Goal: Transaction & Acquisition: Subscribe to service/newsletter

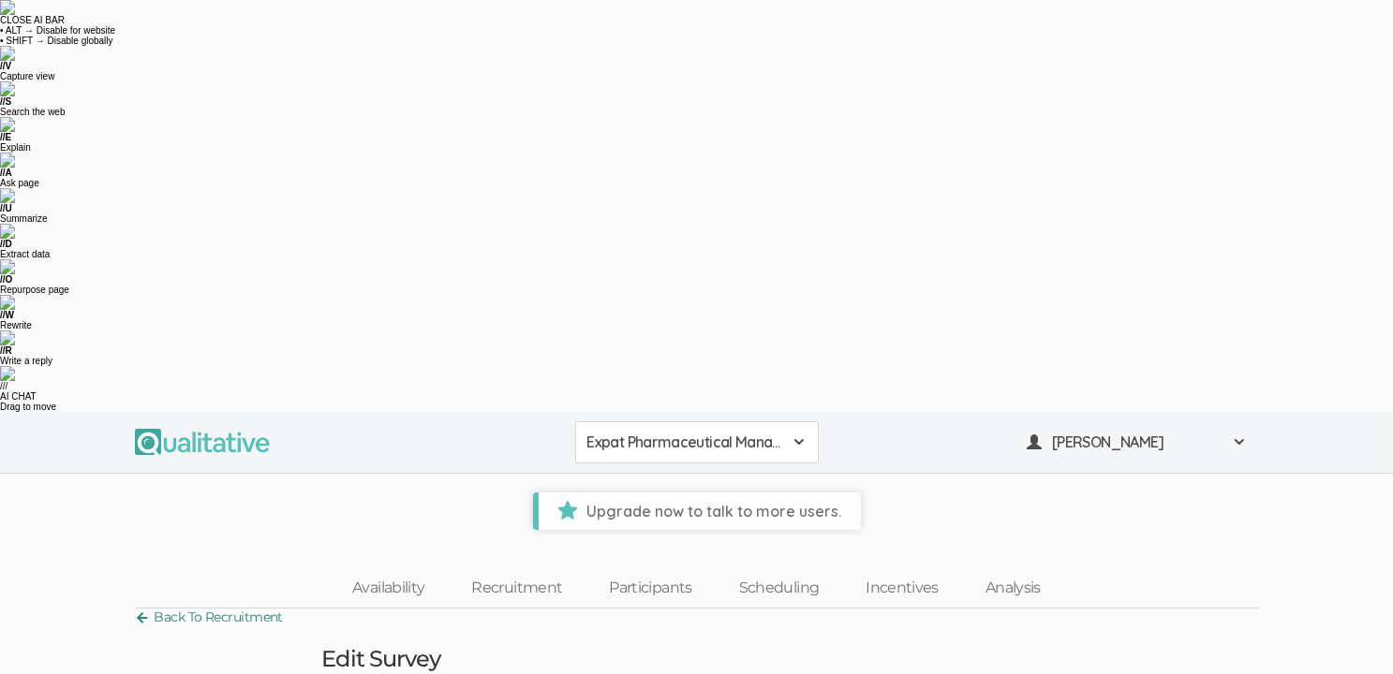
click at [237, 605] on link "Back To Recruitment" at bounding box center [209, 617] width 148 height 25
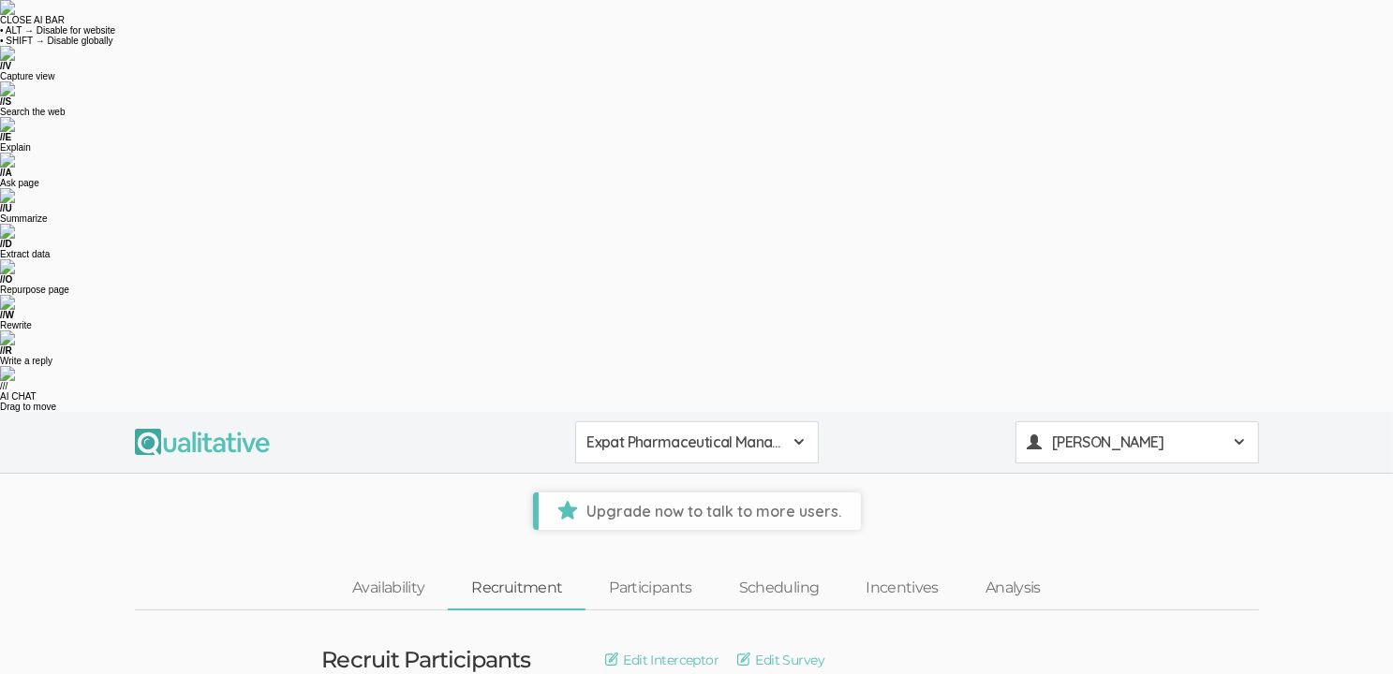
click at [1244, 435] on span at bounding box center [1238, 442] width 15 height 15
click at [1338, 530] on ui-view "Availability Recruitment Participants Scheduling Incentives Analysis" at bounding box center [696, 570] width 1393 height 81
click at [1239, 435] on span at bounding box center [1238, 442] width 15 height 15
click at [1119, 616] on link "Plans & Billing" at bounding box center [1137, 635] width 242 height 38
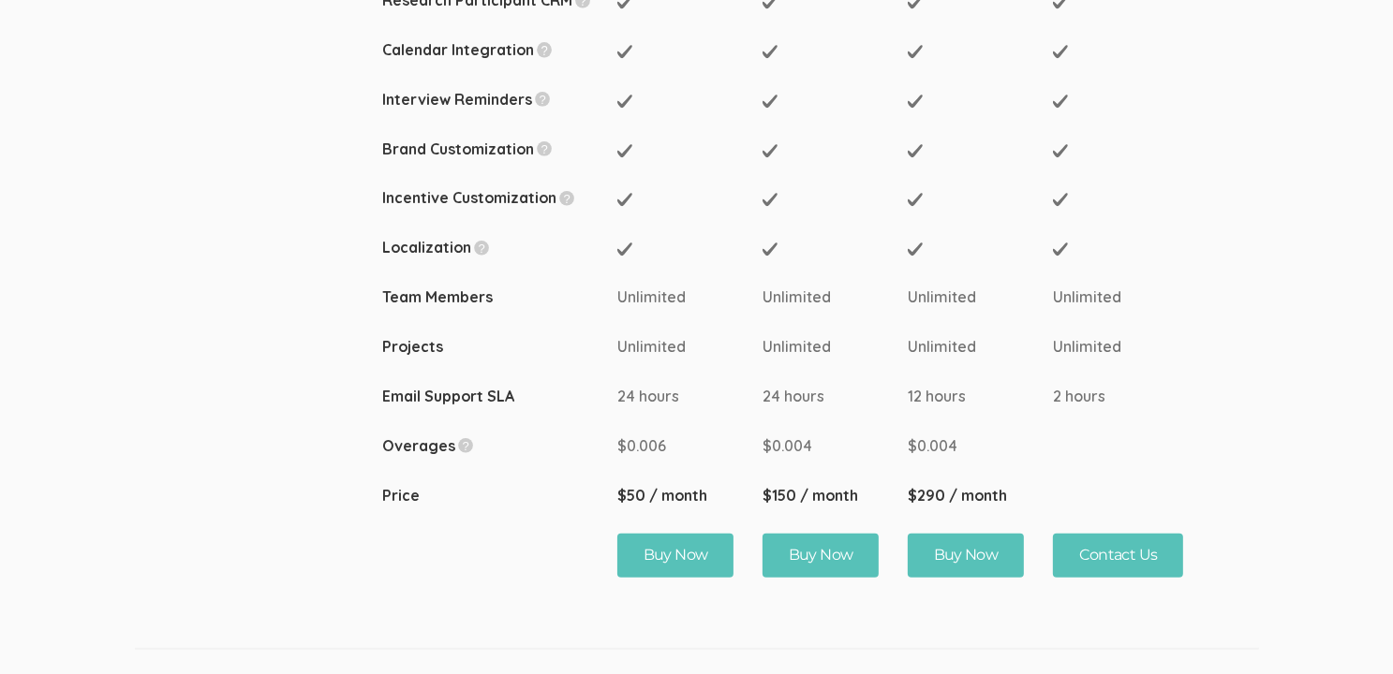
scroll to position [1217, 0]
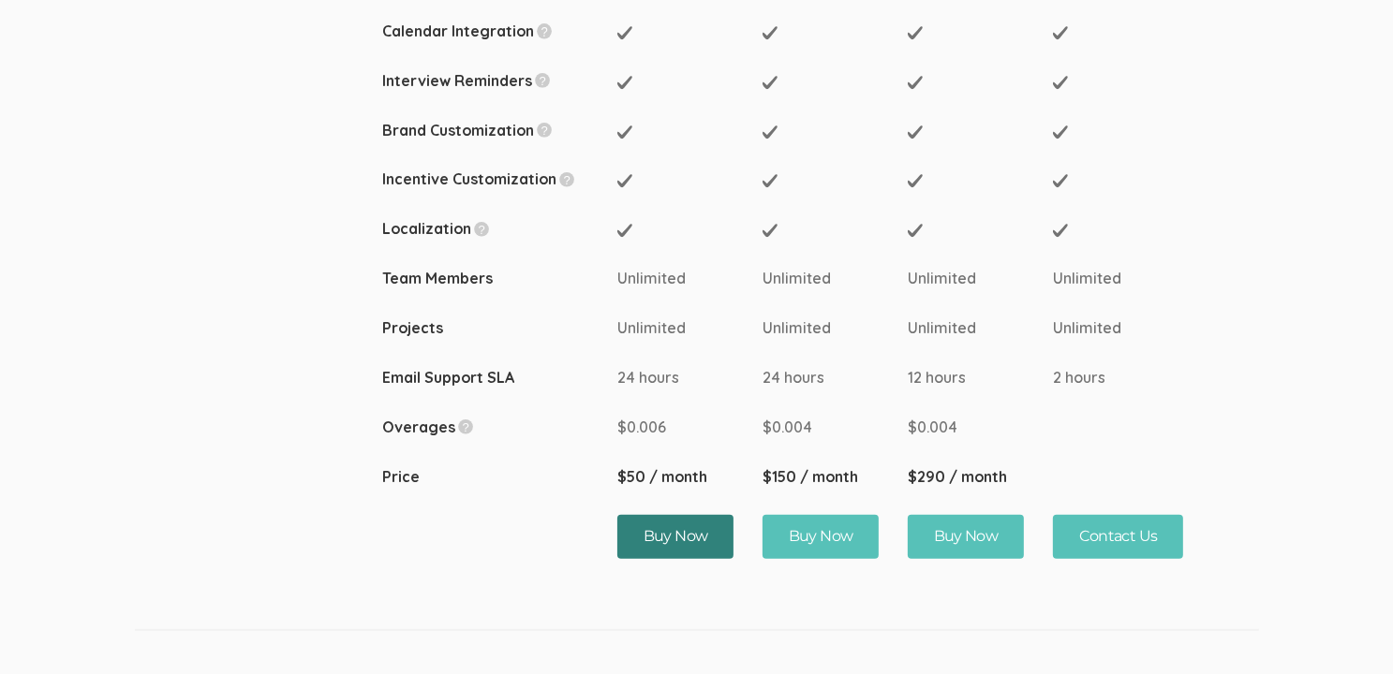
click at [661, 515] on button "Buy Now" at bounding box center [675, 537] width 117 height 44
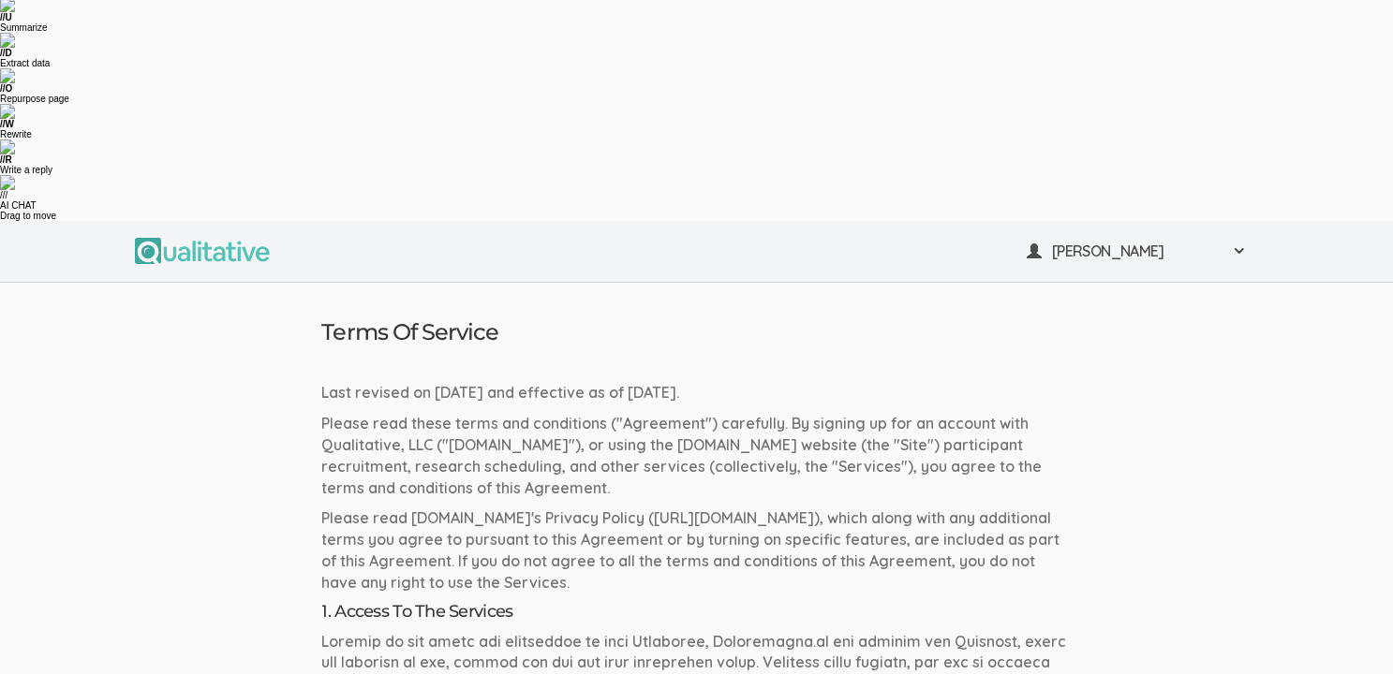
scroll to position [237, 0]
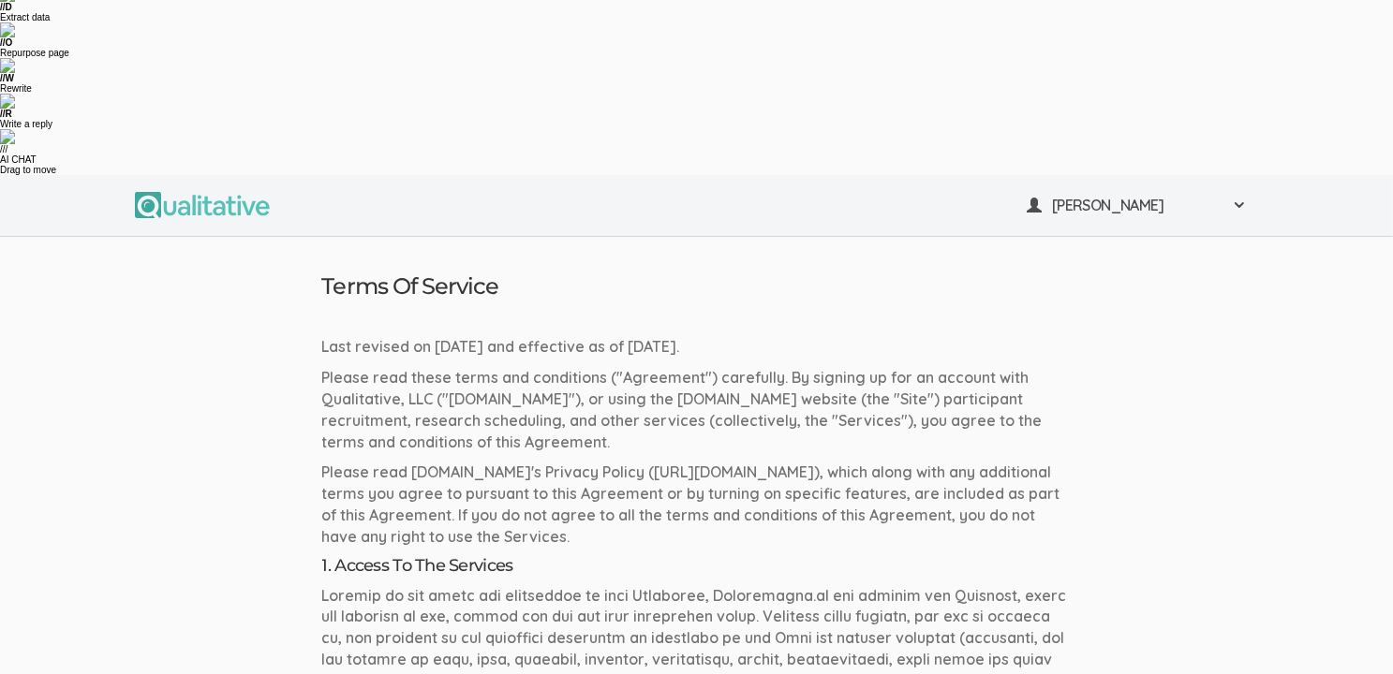
checkbox input "true"
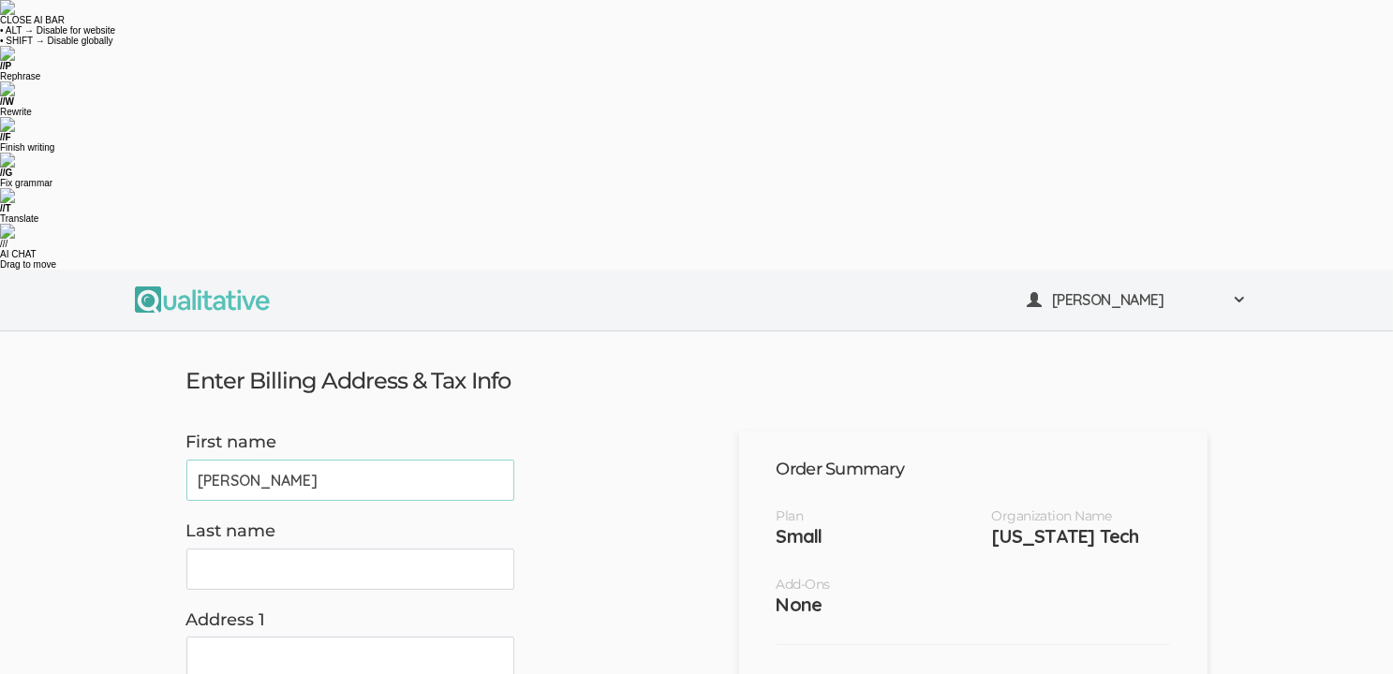
type input "Claire"
drag, startPoint x: 221, startPoint y: 286, endPoint x: 303, endPoint y: 354, distance: 107.1
click at [221, 549] on input "Last name" at bounding box center [350, 569] width 328 height 41
type input "Duke"
click at [263, 637] on input "Address 1" at bounding box center [350, 657] width 328 height 41
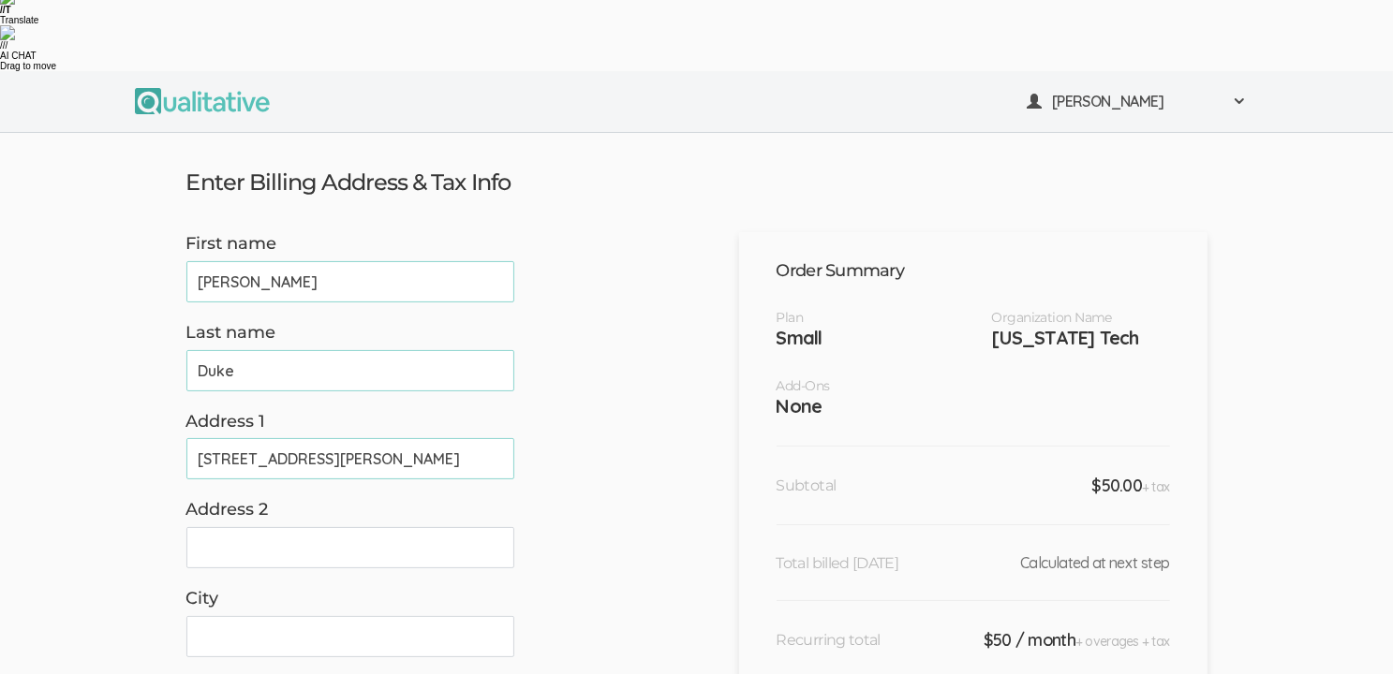
scroll to position [187, 0]
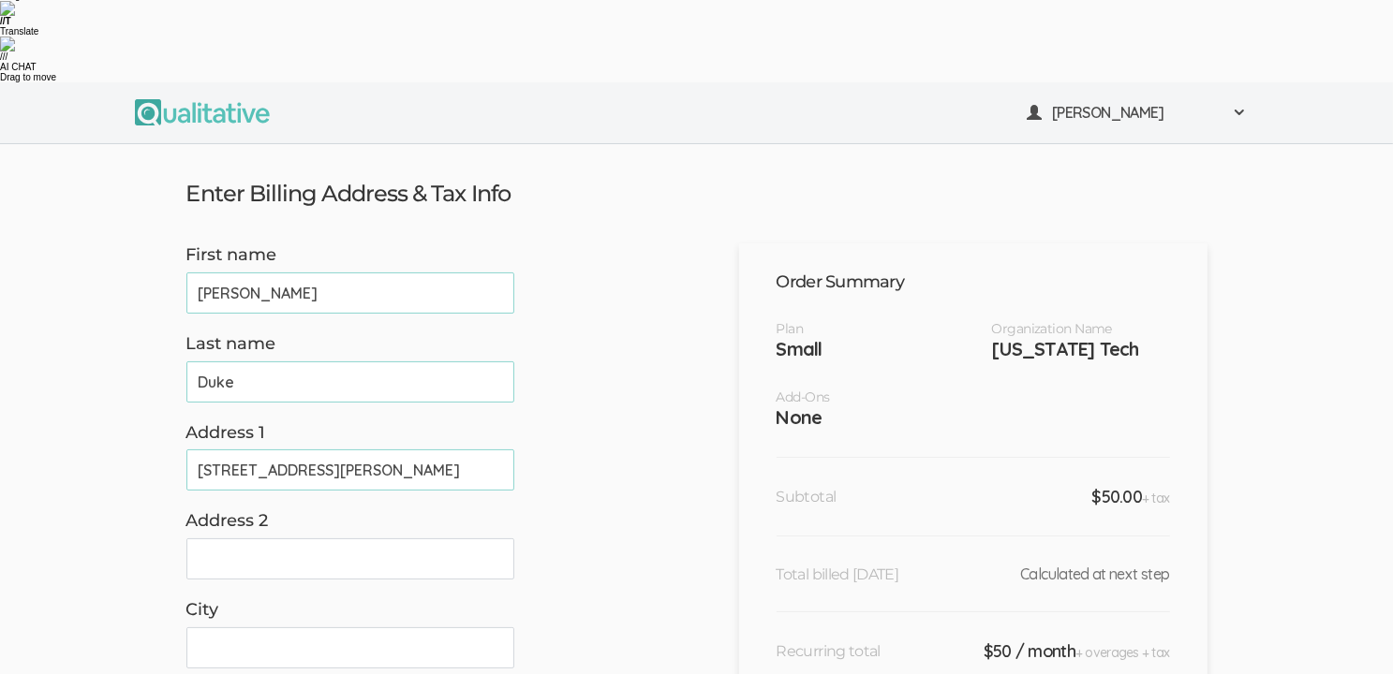
type input "12 Blackstock Rd"
drag, startPoint x: 228, startPoint y: 363, endPoint x: 250, endPoint y: 373, distance: 23.5
click at [228, 627] on input "City" at bounding box center [350, 647] width 328 height 41
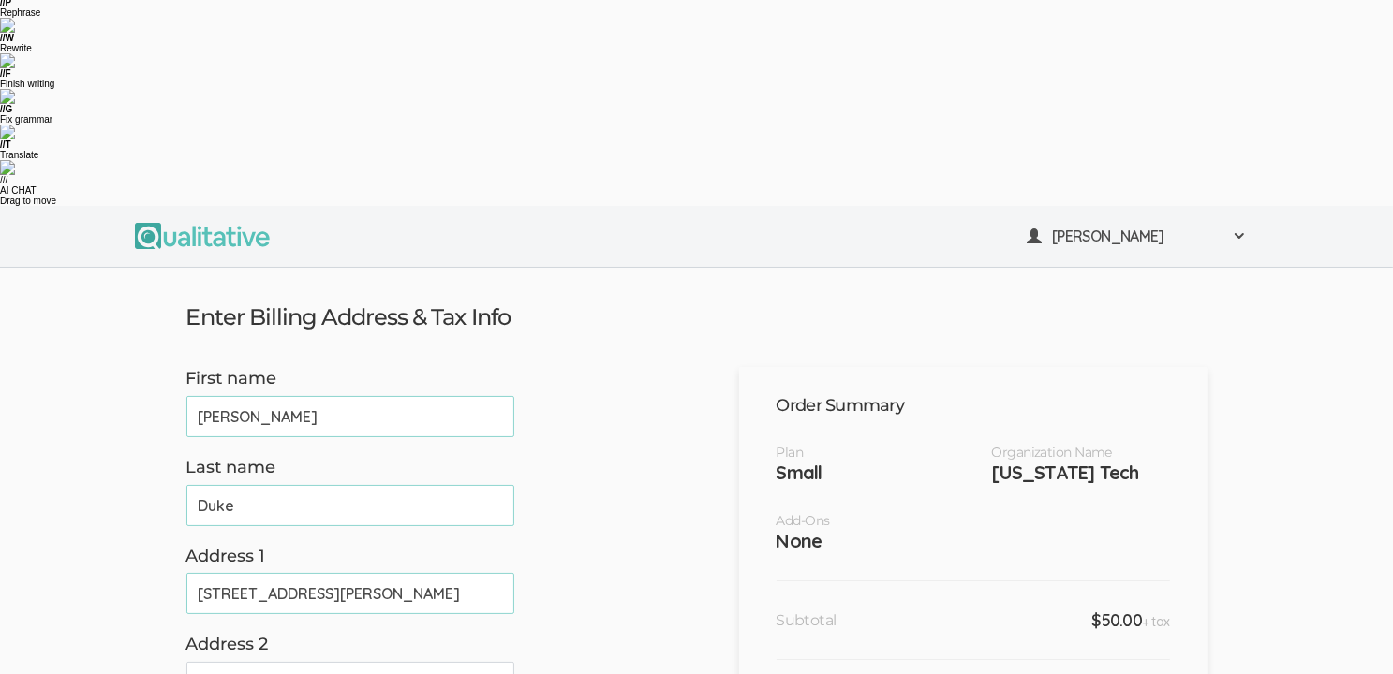
scroll to position [94, 0]
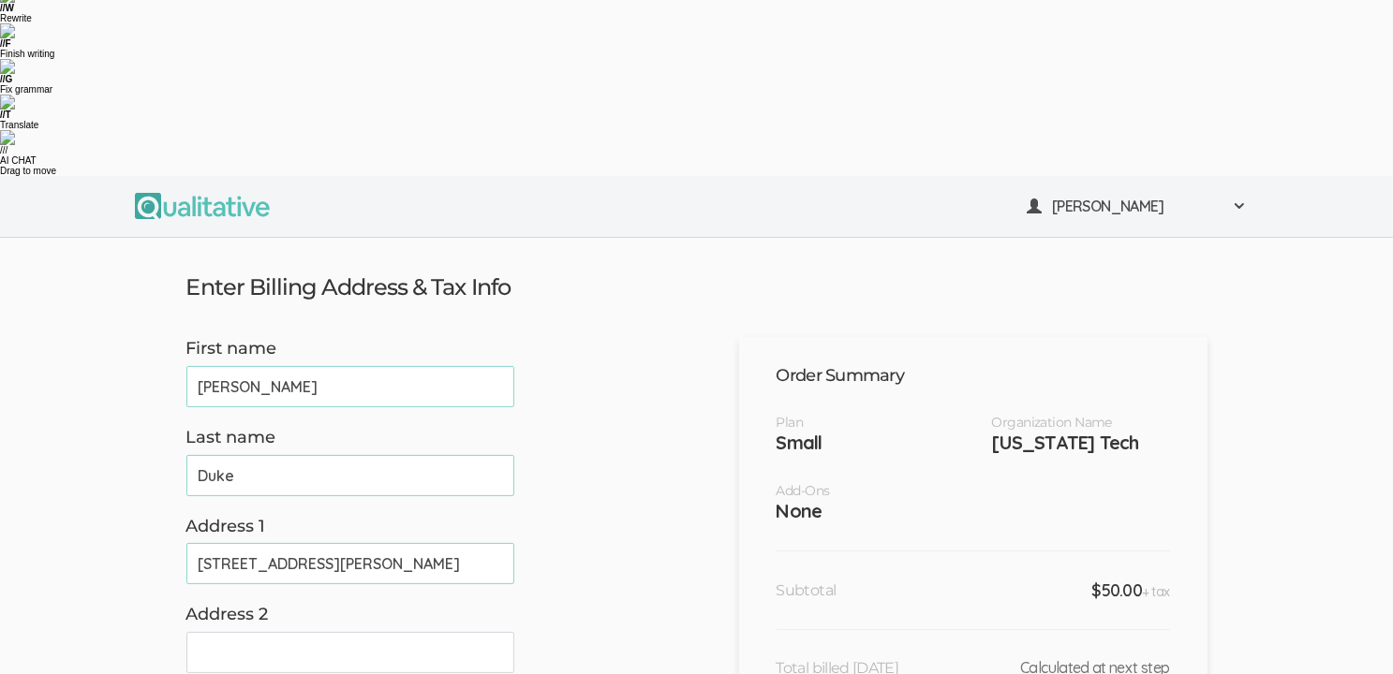
type input "West Orange"
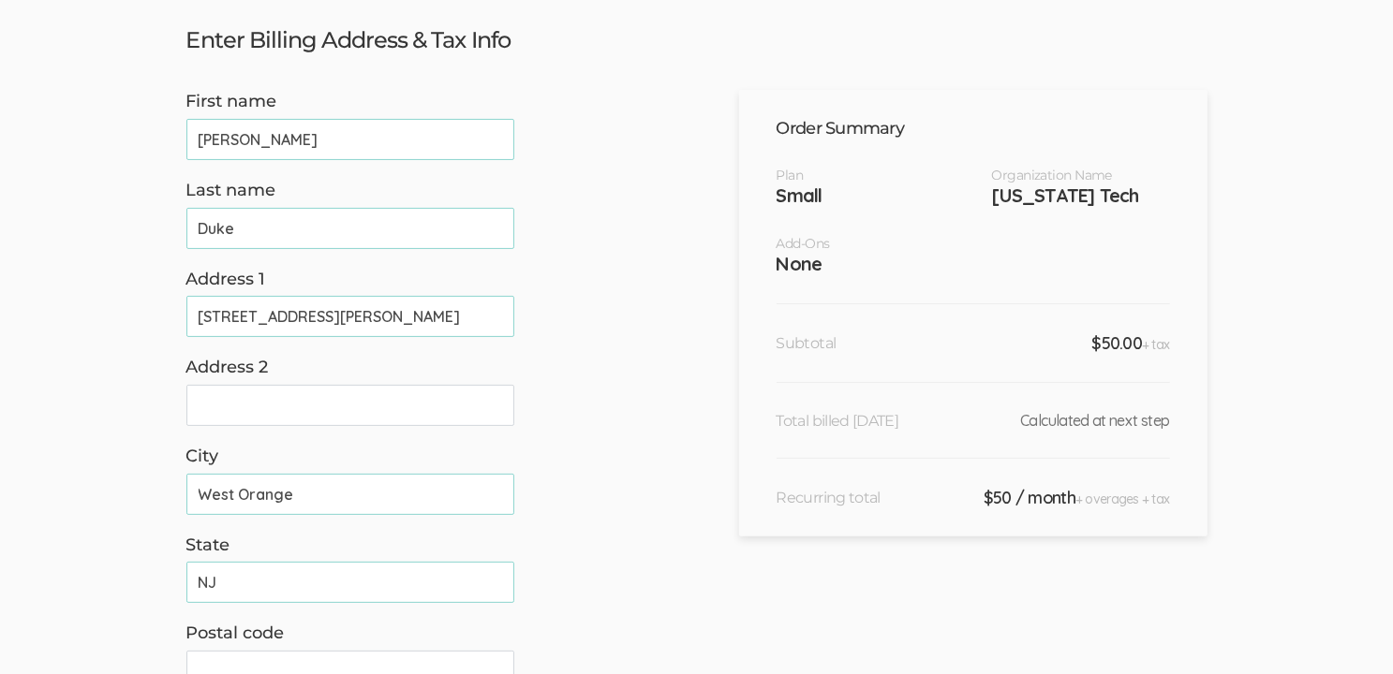
scroll to position [375, 0]
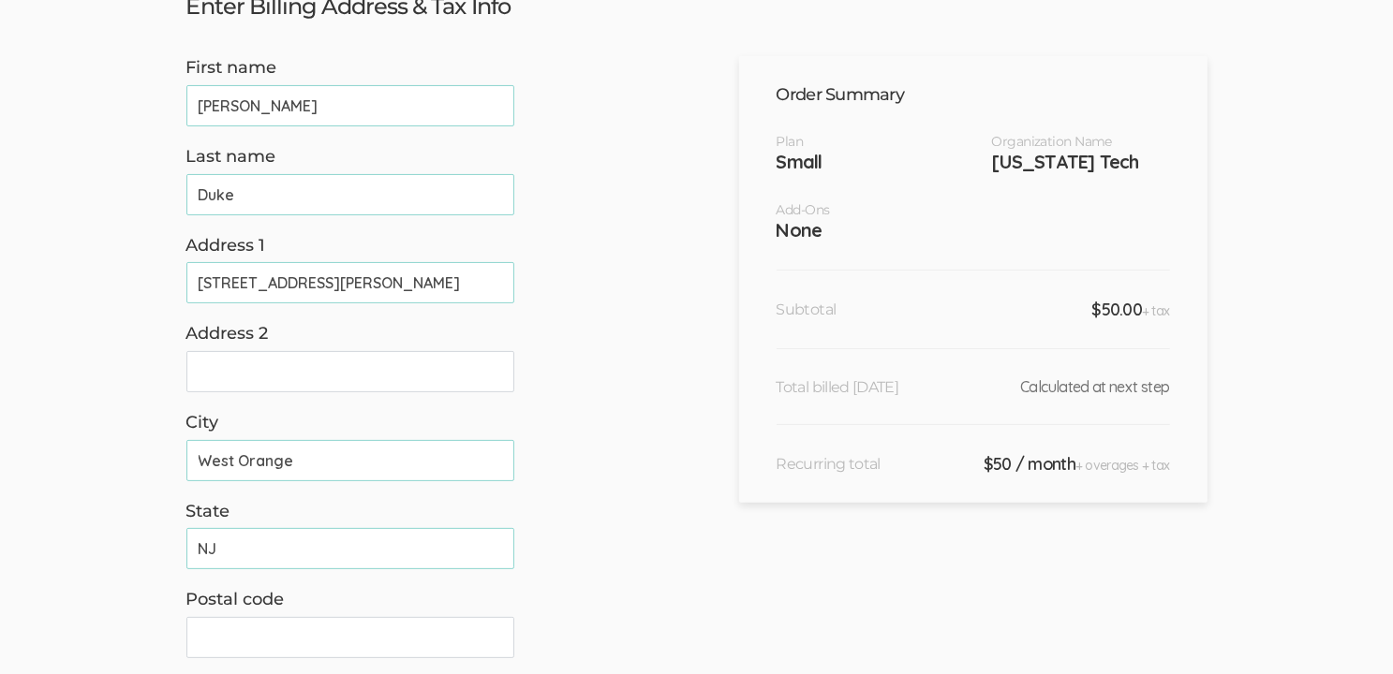
type input "NJ"
drag, startPoint x: 203, startPoint y: 351, endPoint x: 281, endPoint y: 379, distance: 82.6
click at [206, 617] on input "Postal code" at bounding box center [350, 637] width 328 height 41
type input "07052"
click at [767, 404] on ui-view "Order Summary Plan Organization Name Small Indiana Tech Add-Ons None Subtotal $…" at bounding box center [973, 408] width 468 height 705
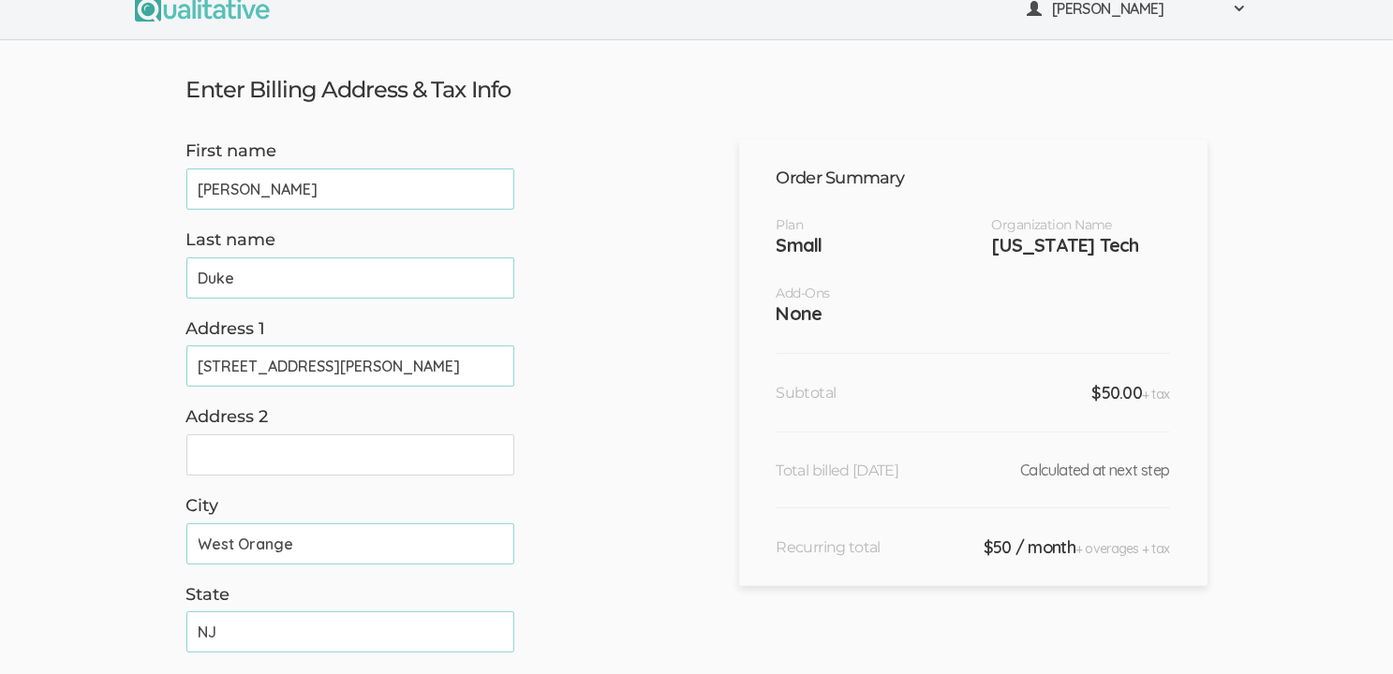
scroll to position [491, 0]
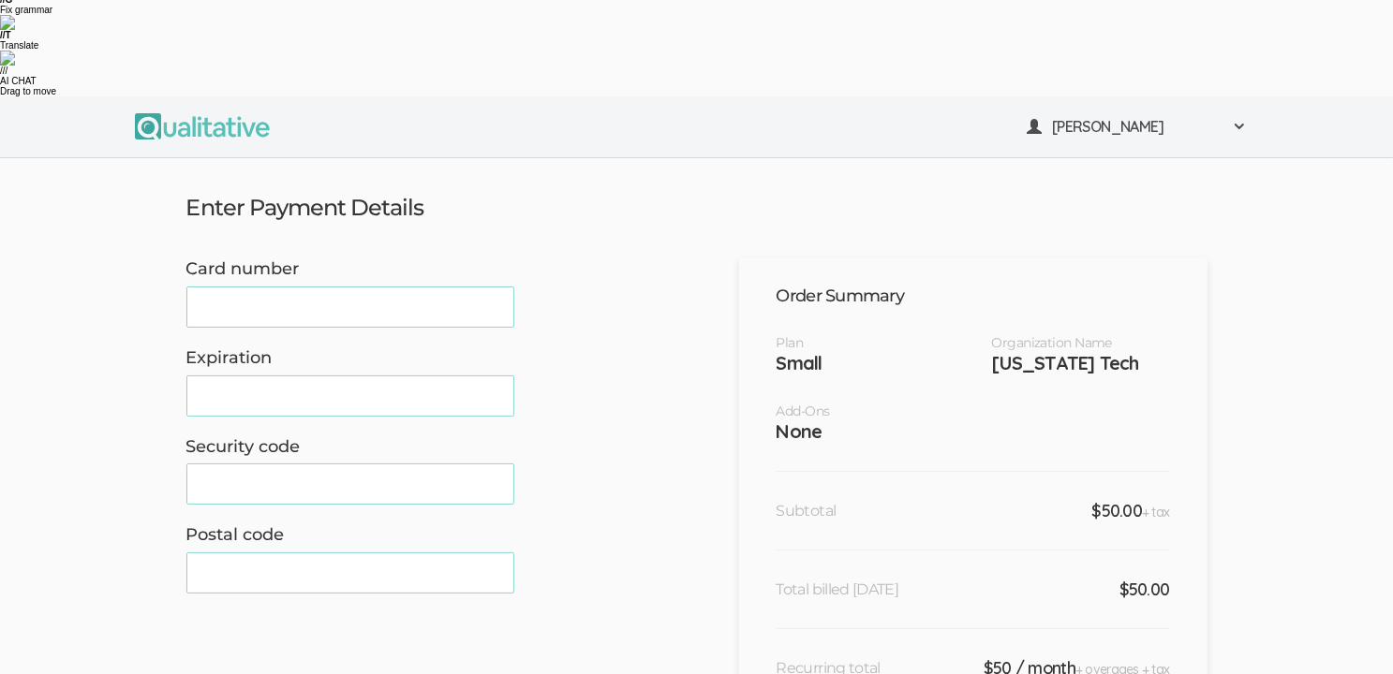
scroll to position [232, 0]
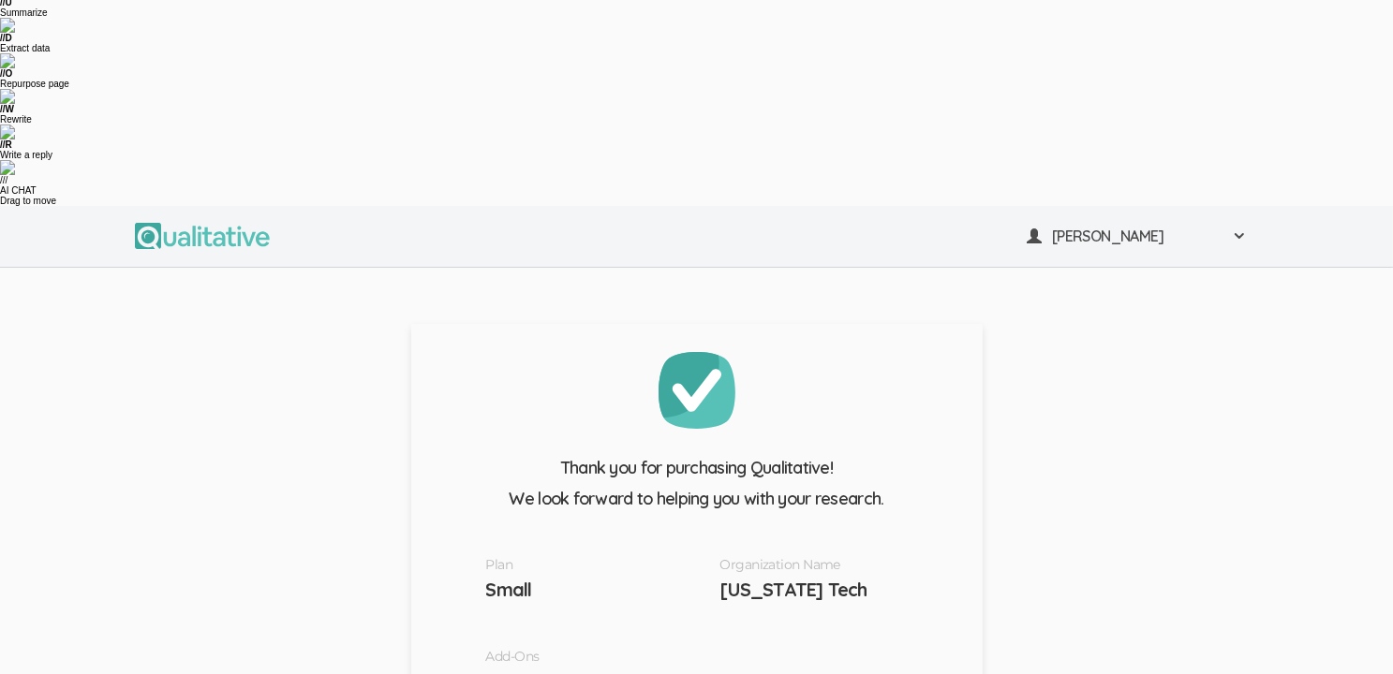
scroll to position [274, 0]
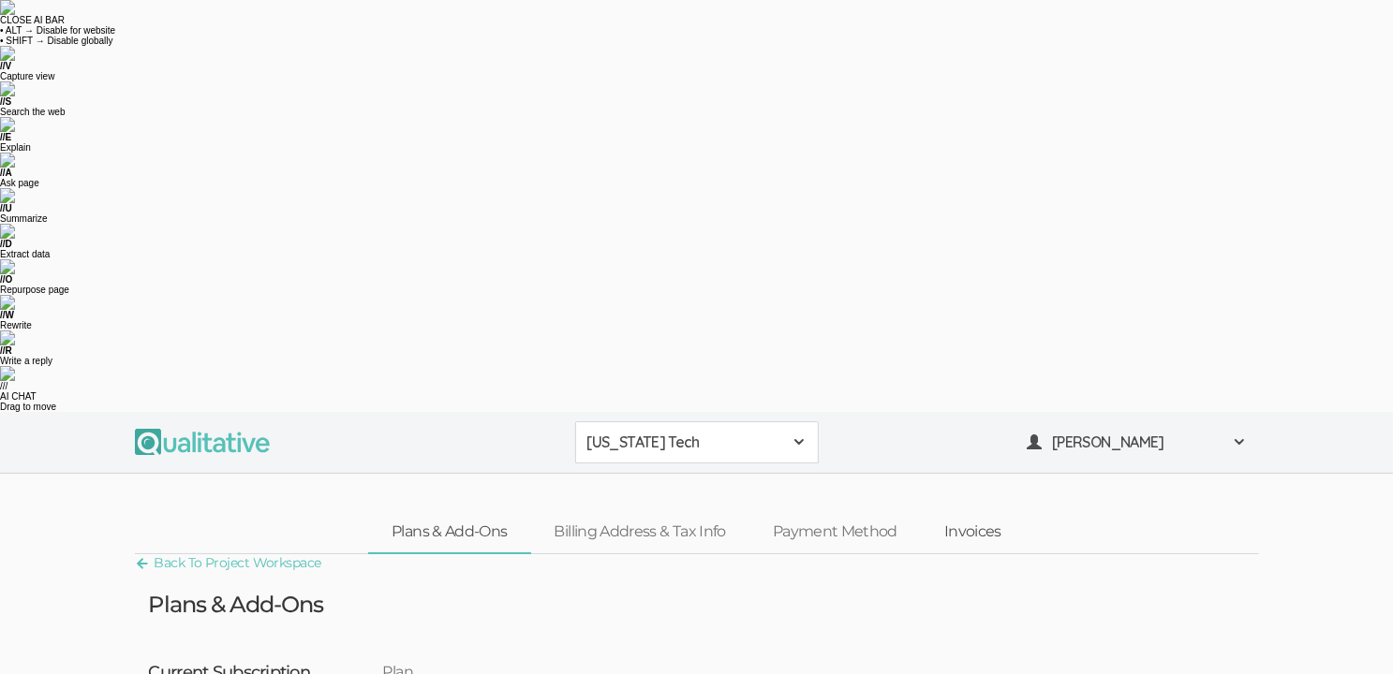
click at [971, 512] on link "Invoices" at bounding box center [973, 532] width 104 height 40
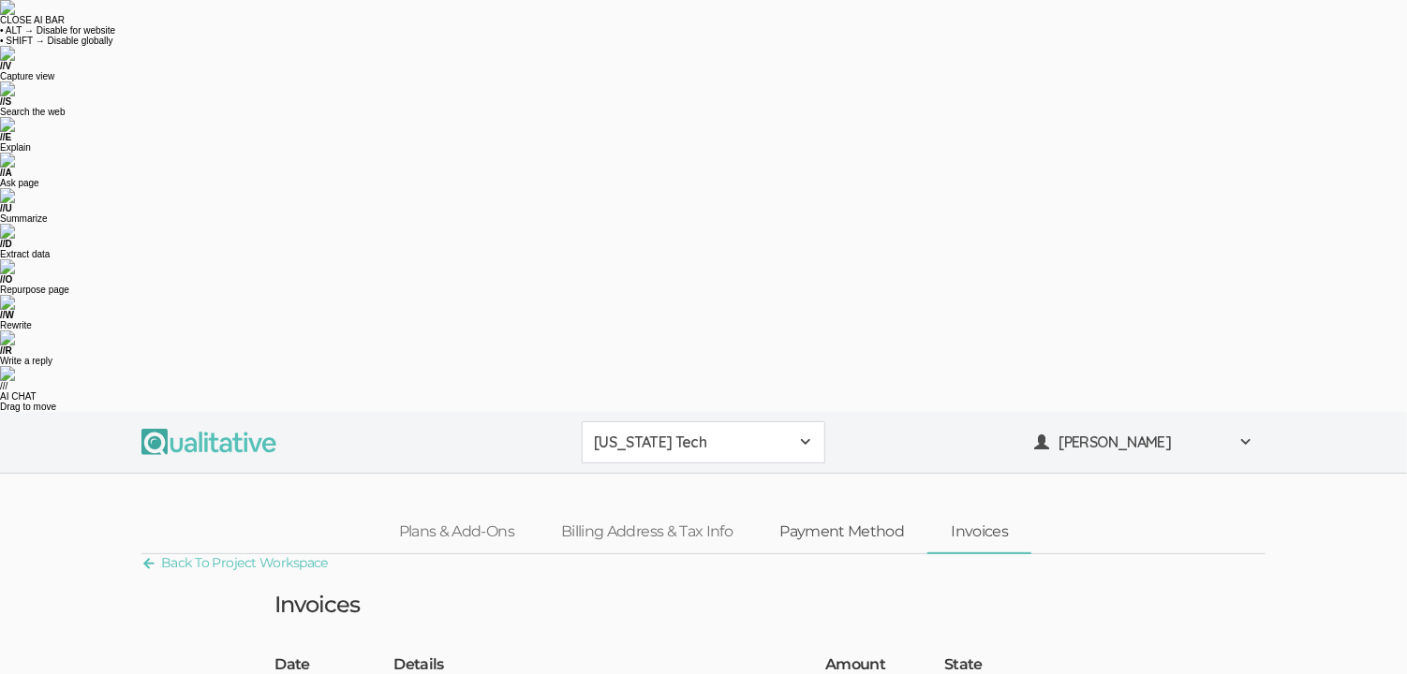
click at [862, 512] on link "Payment Method" at bounding box center [841, 532] width 171 height 40
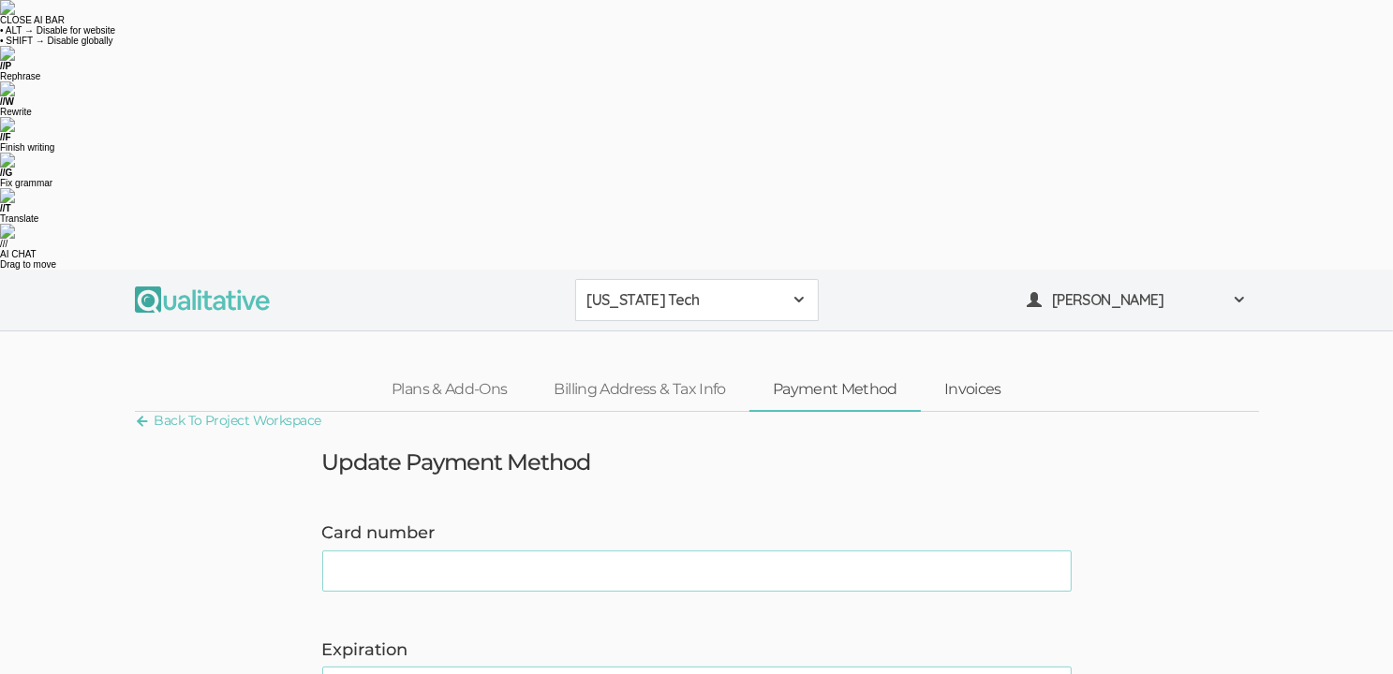
click at [980, 370] on link "Invoices" at bounding box center [973, 390] width 104 height 40
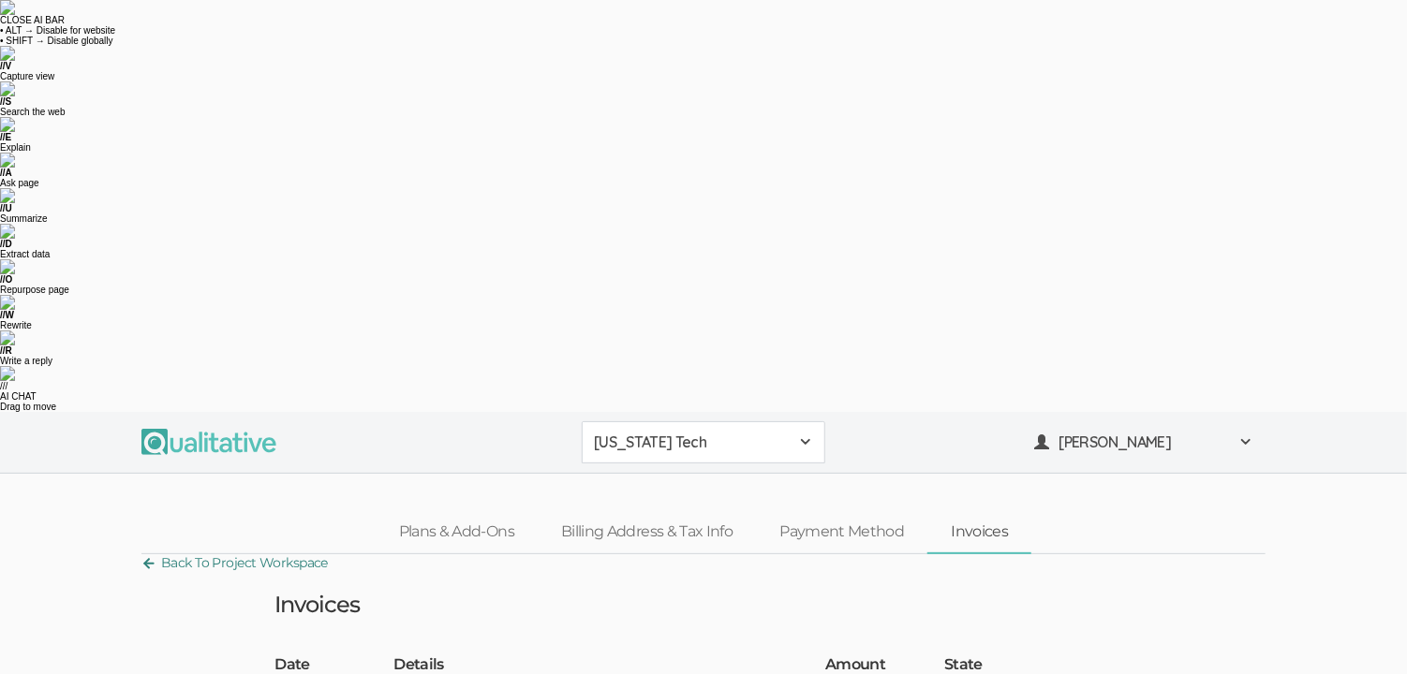
click at [207, 551] on link "Back To Project Workspace" at bounding box center [234, 563] width 186 height 25
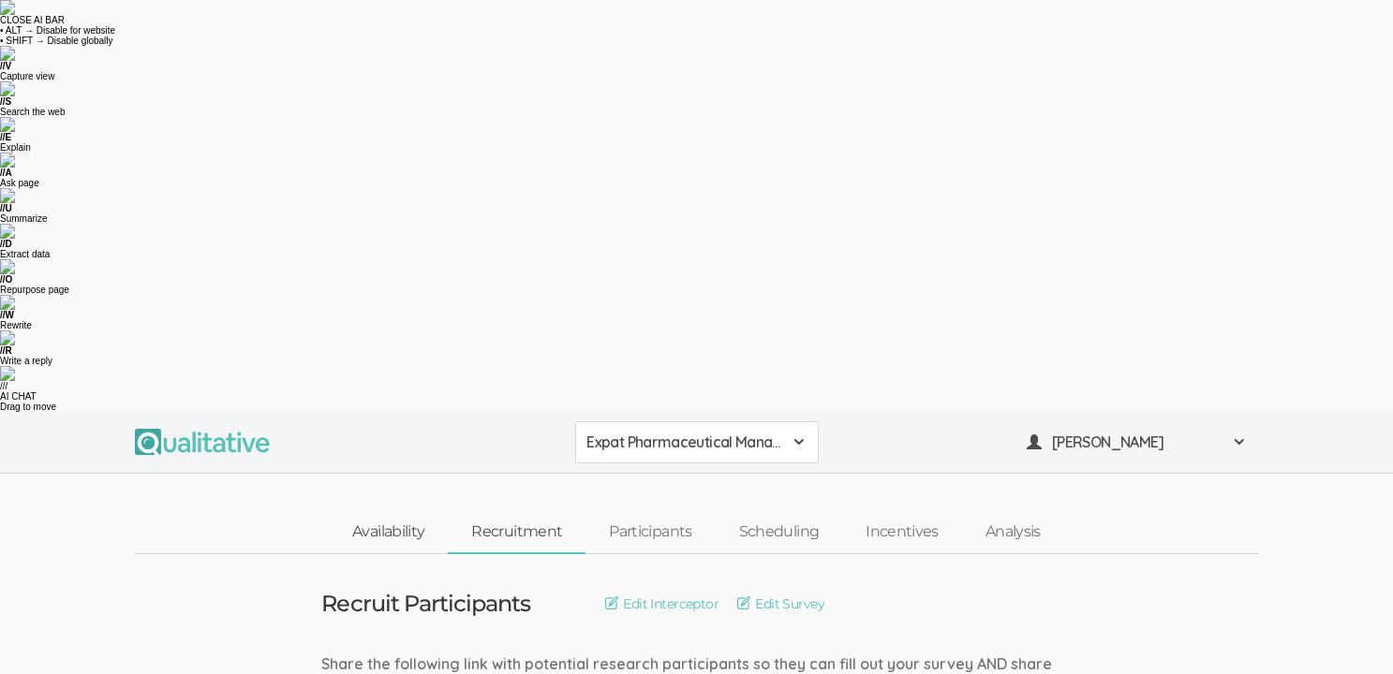
click at [390, 512] on link "Availability" at bounding box center [388, 532] width 119 height 40
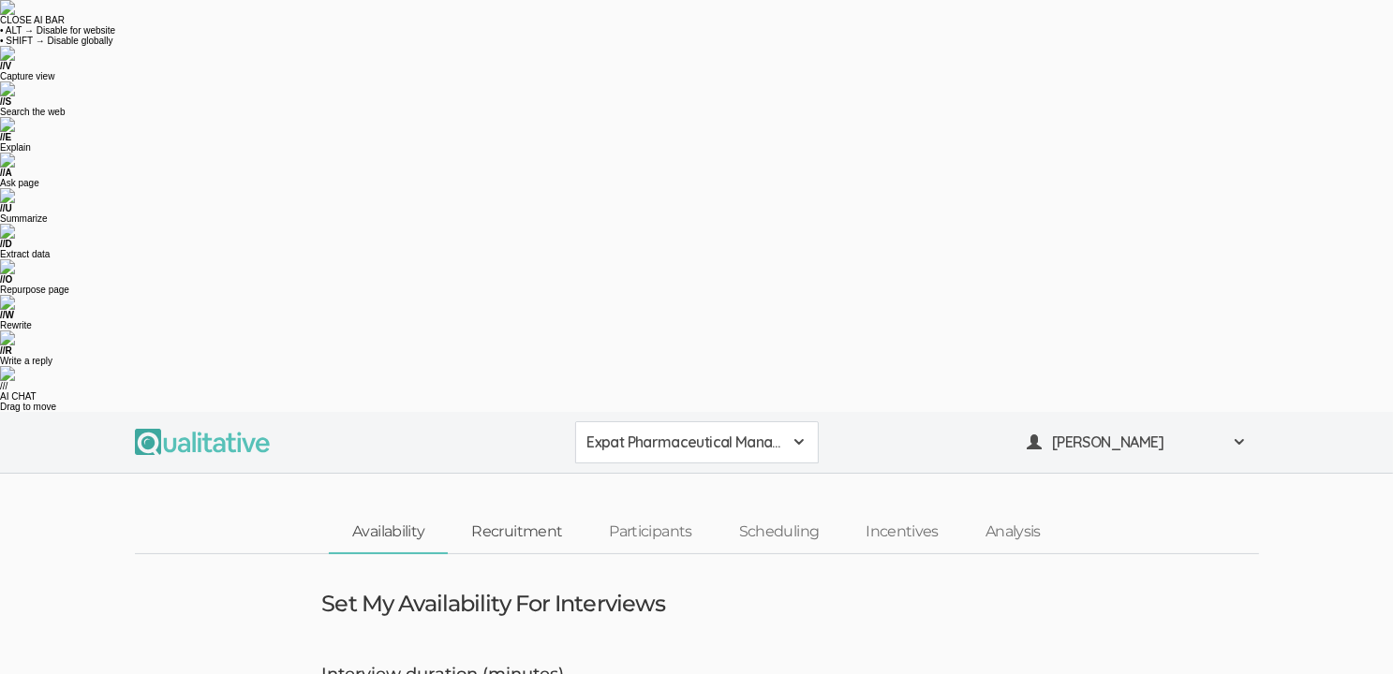
click at [505, 512] on link "Recruitment" at bounding box center [517, 532] width 138 height 40
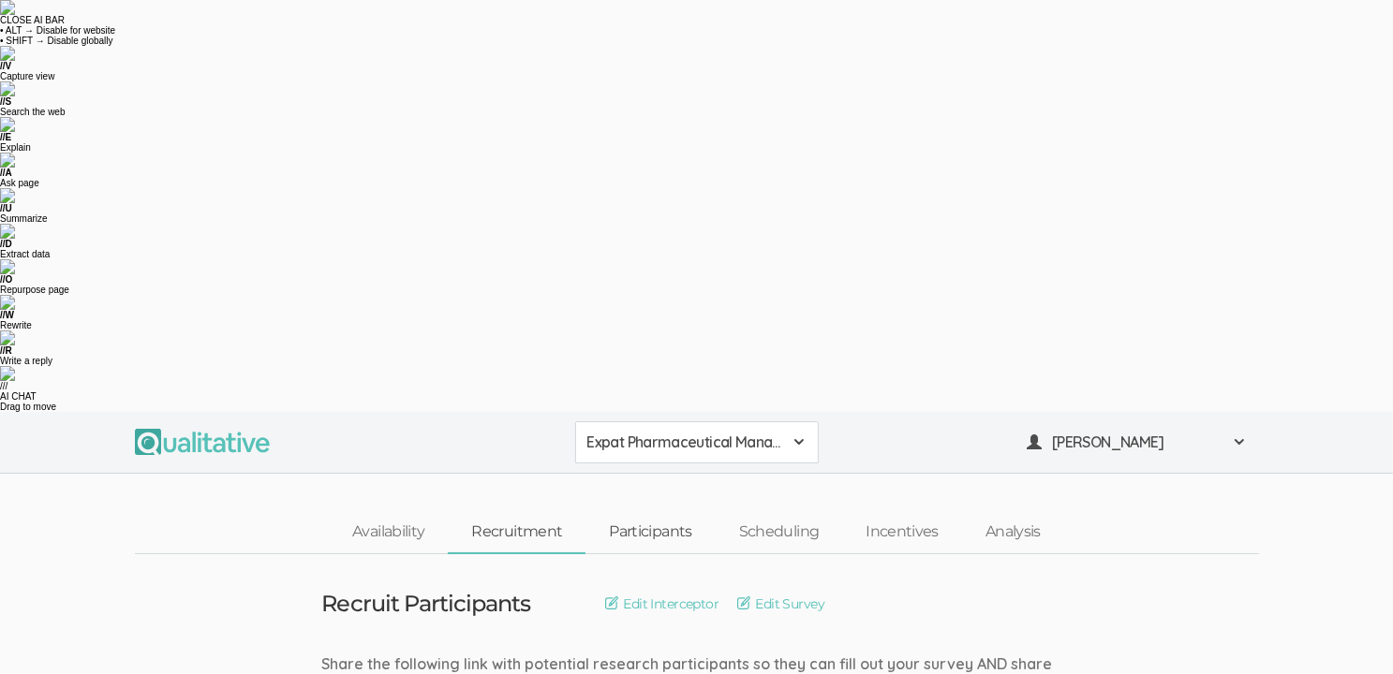
click at [637, 512] on link "Participants" at bounding box center [649, 532] width 129 height 40
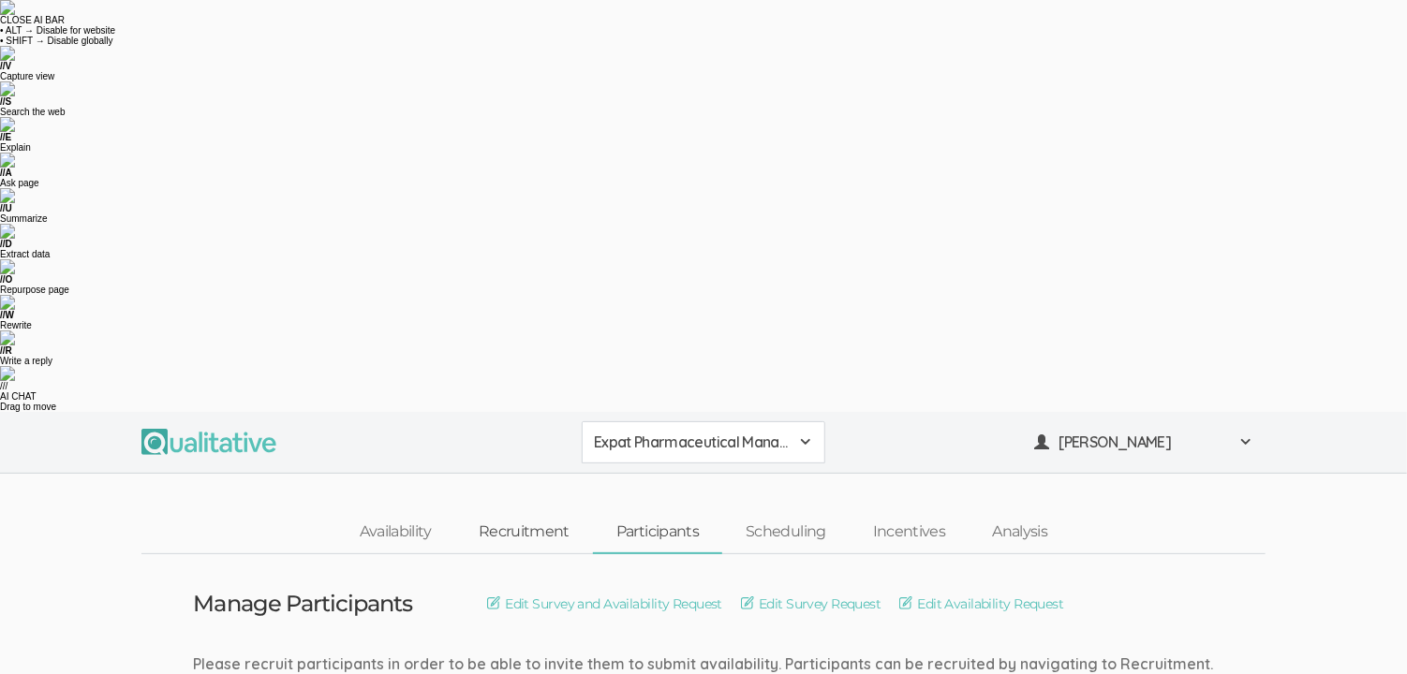
click at [515, 512] on link "Recruitment" at bounding box center [524, 532] width 138 height 40
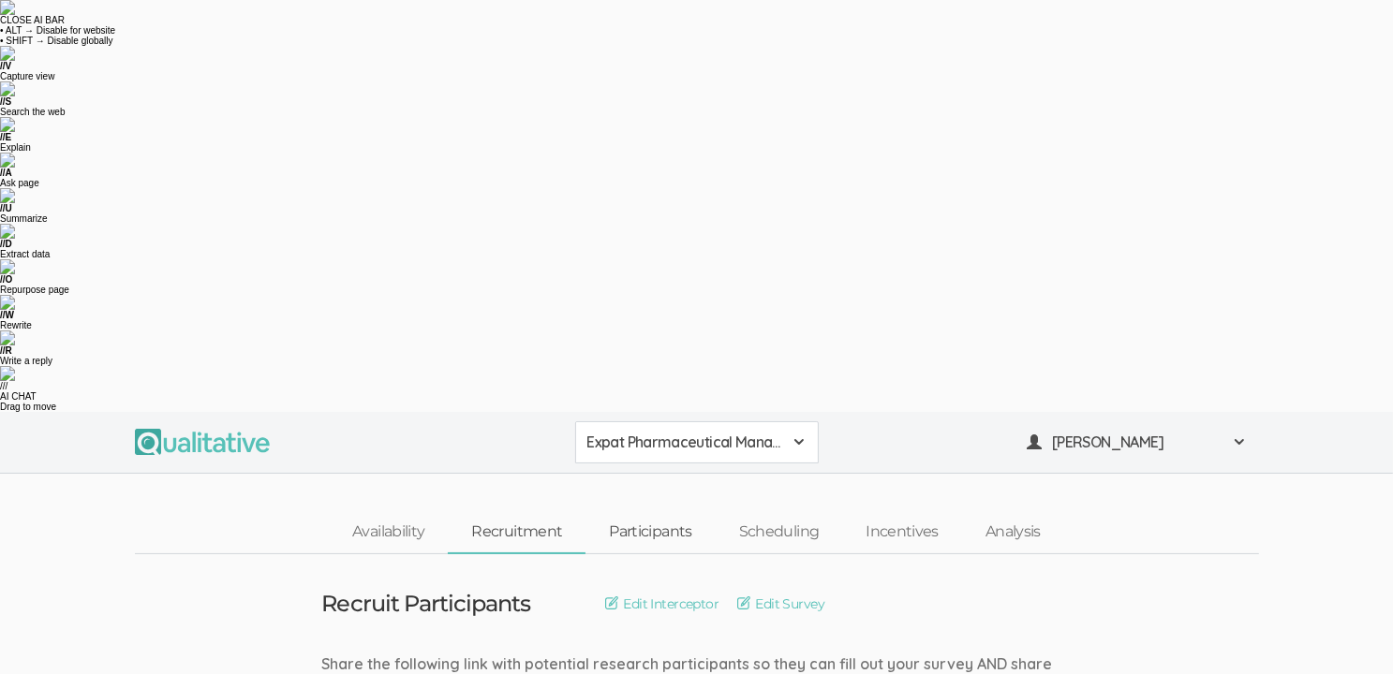
click at [631, 512] on link "Participants" at bounding box center [649, 532] width 129 height 40
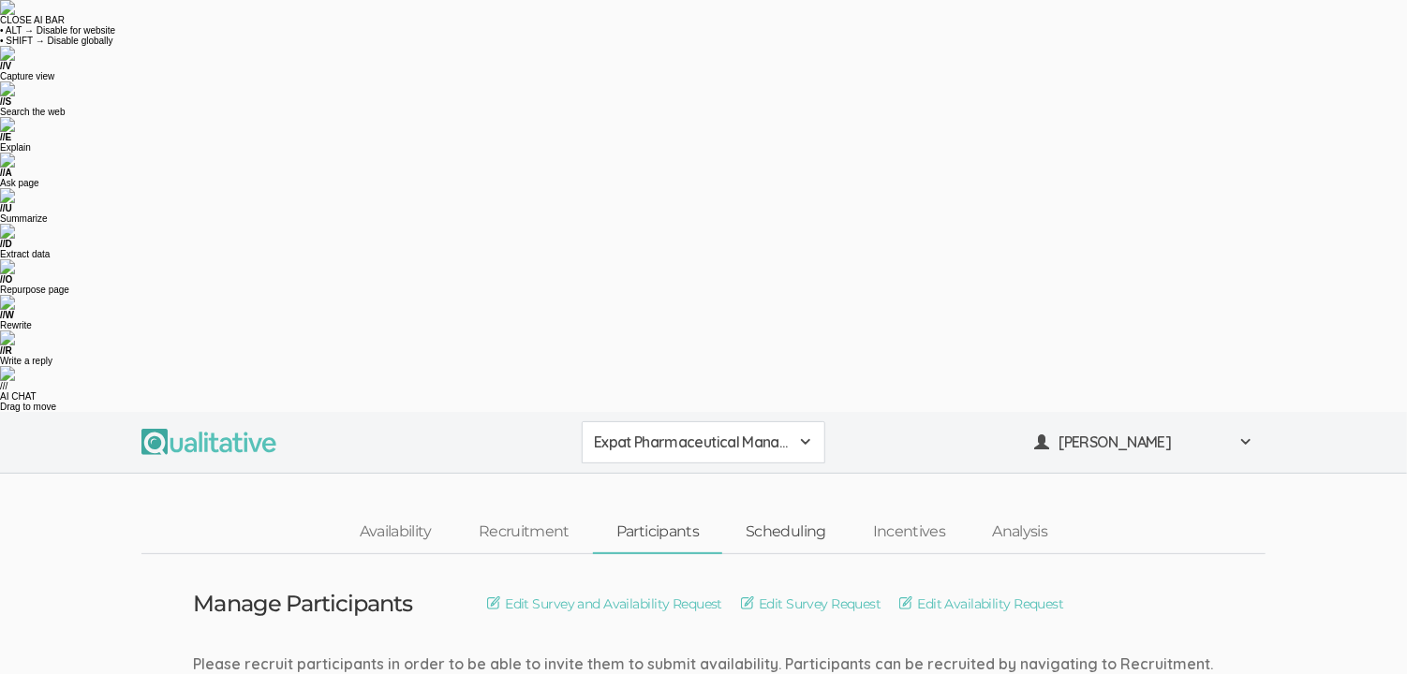
click at [798, 512] on link "Scheduling" at bounding box center [785, 532] width 127 height 40
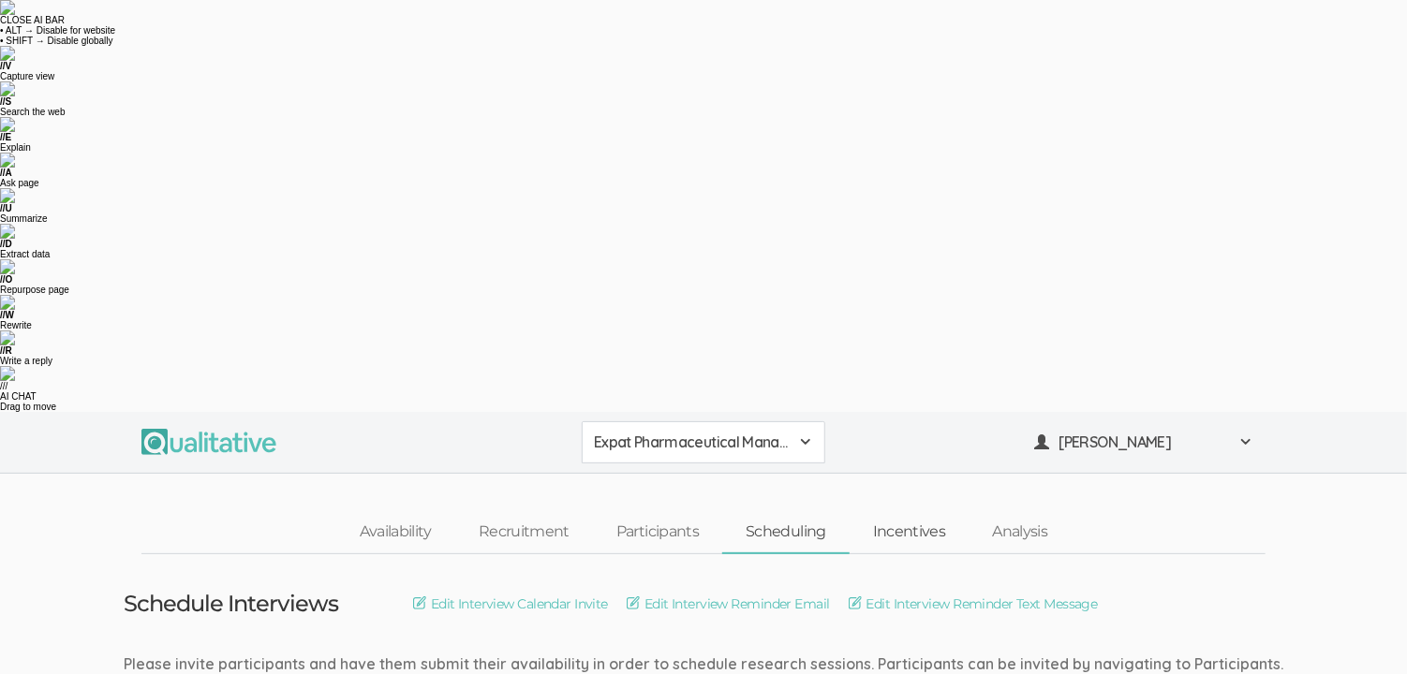
click at [906, 512] on link "Incentives" at bounding box center [909, 532] width 120 height 40
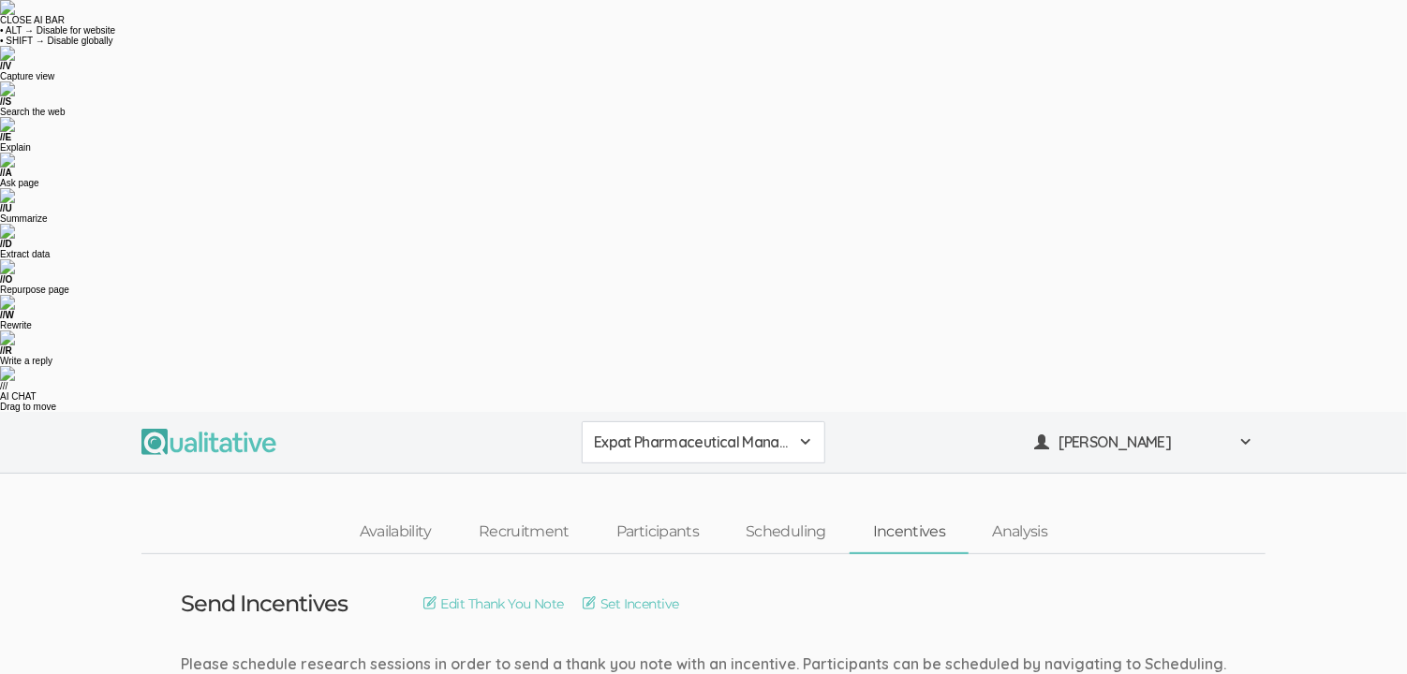
click at [903, 512] on link "Incentives" at bounding box center [909, 532] width 120 height 40
click at [1026, 512] on link "Analysis" at bounding box center [1019, 532] width 102 height 40
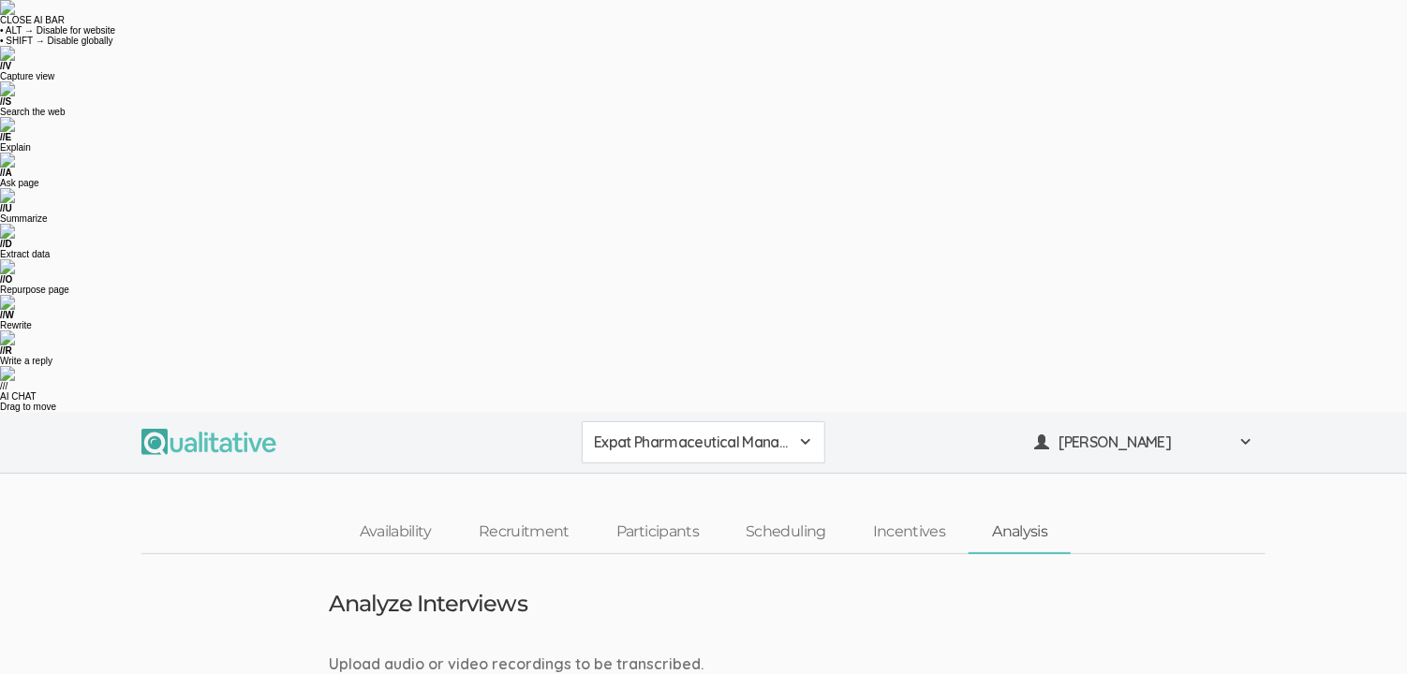
click at [190, 429] on img at bounding box center [208, 442] width 135 height 26
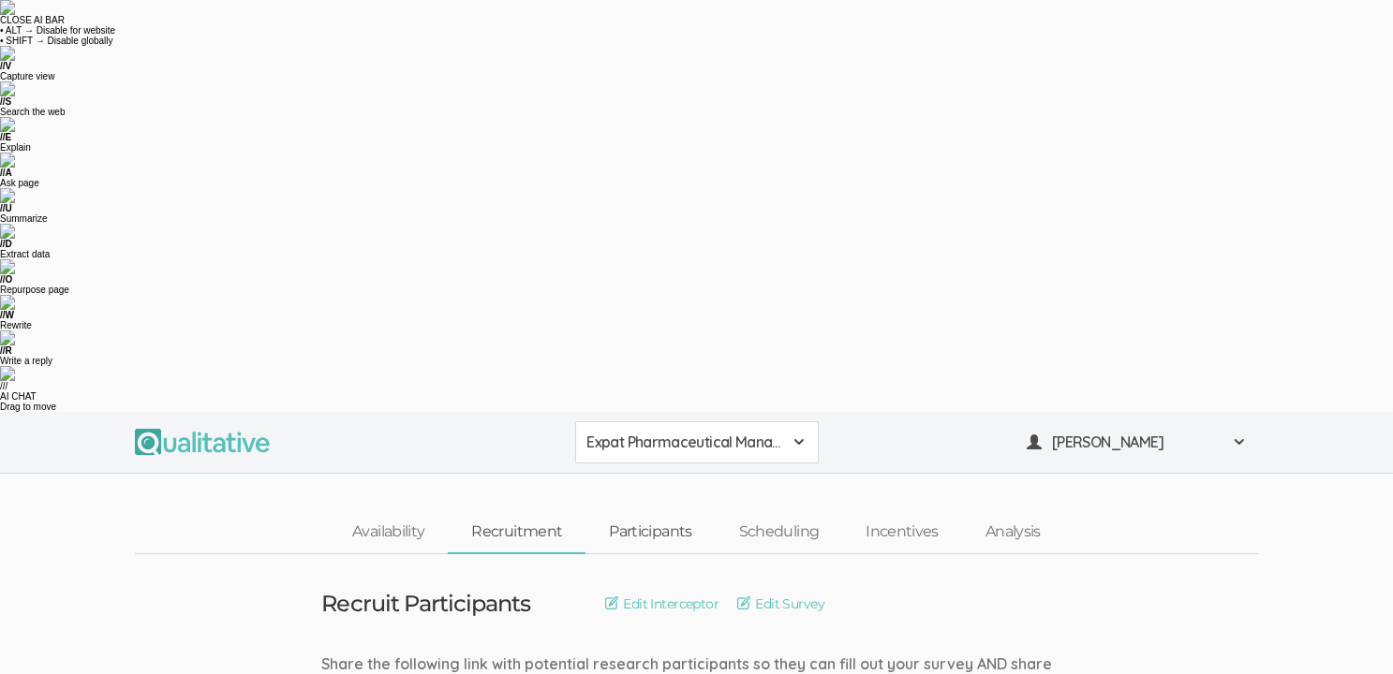
click at [637, 512] on link "Participants" at bounding box center [649, 532] width 129 height 40
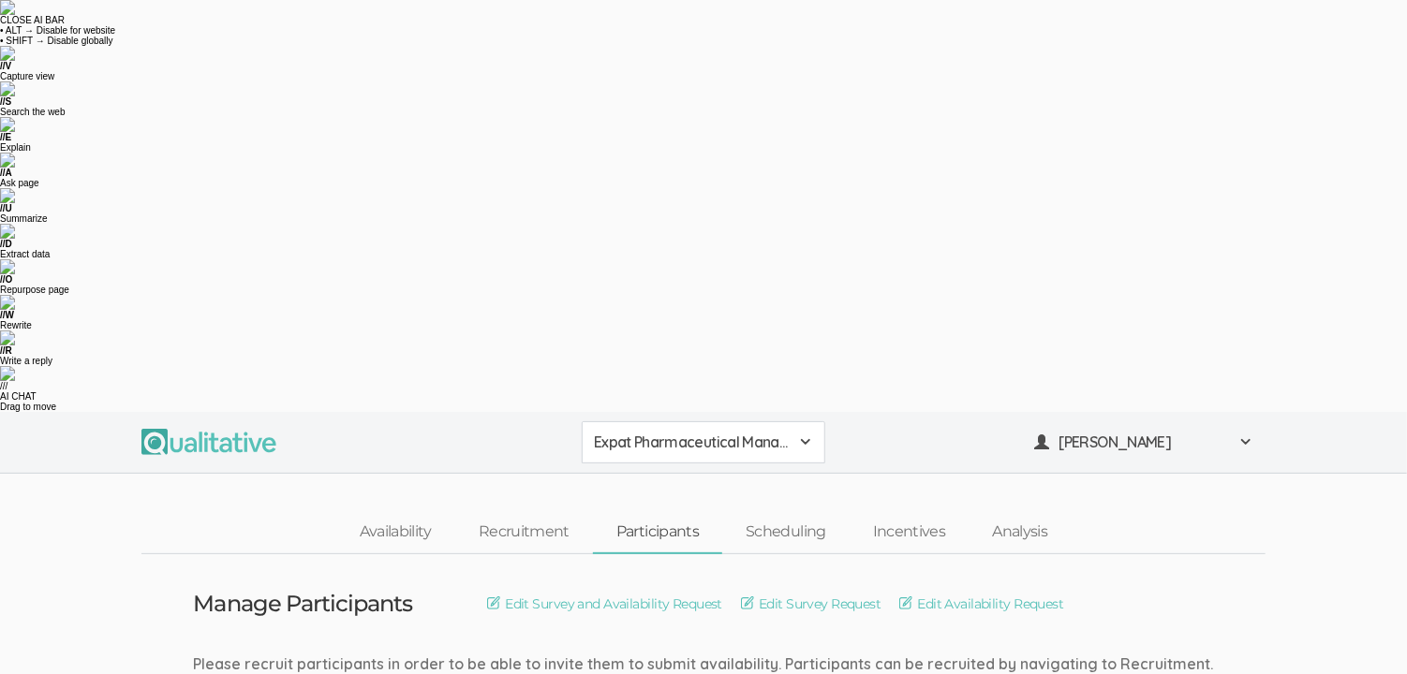
click at [181, 429] on img at bounding box center [208, 442] width 135 height 26
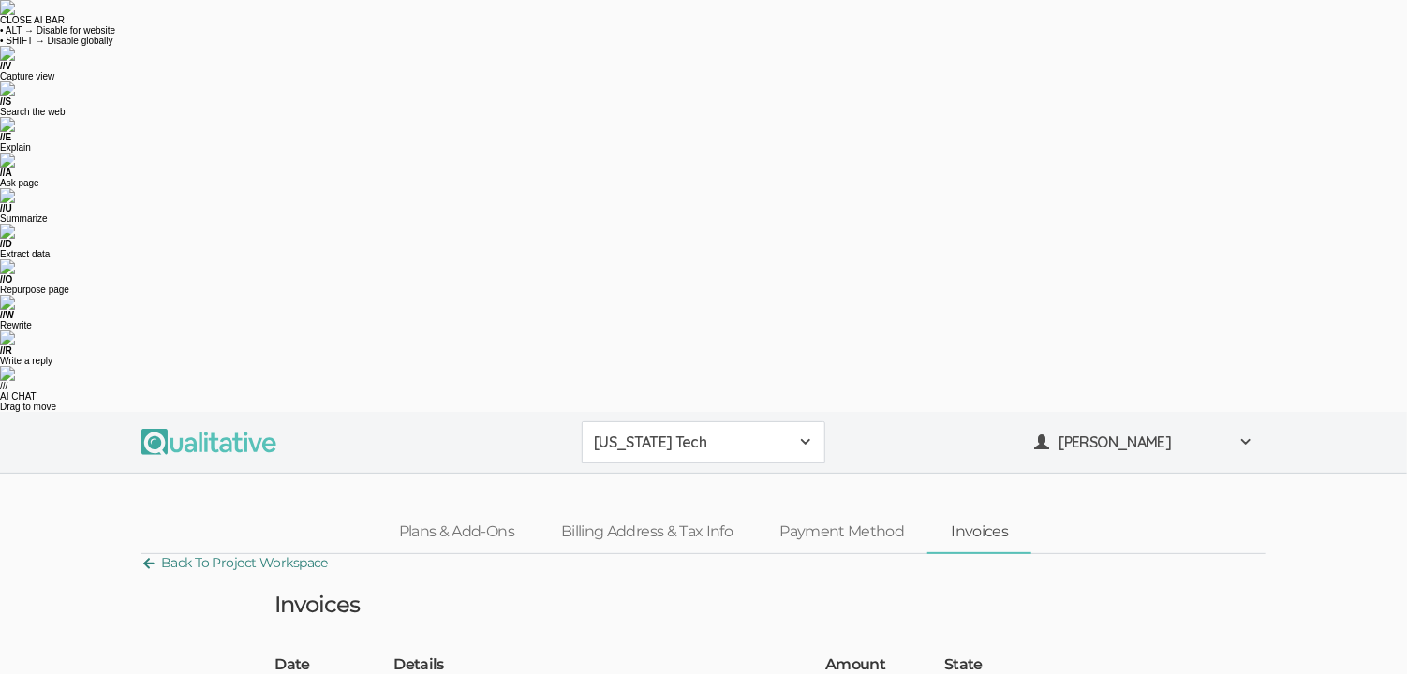
click at [267, 551] on link "Back To Project Workspace" at bounding box center [234, 563] width 186 height 25
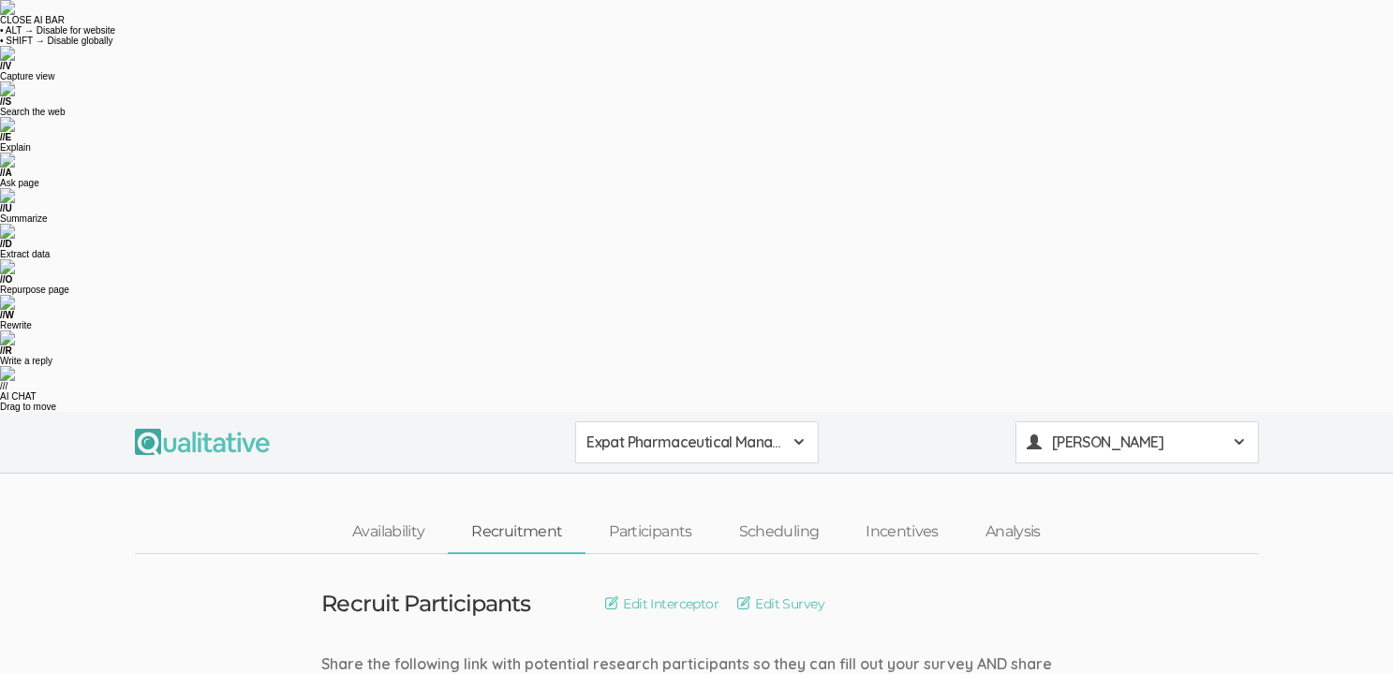
click at [1241, 435] on span at bounding box center [1238, 442] width 15 height 15
click at [1102, 616] on link "Plans & Billing" at bounding box center [1137, 635] width 242 height 38
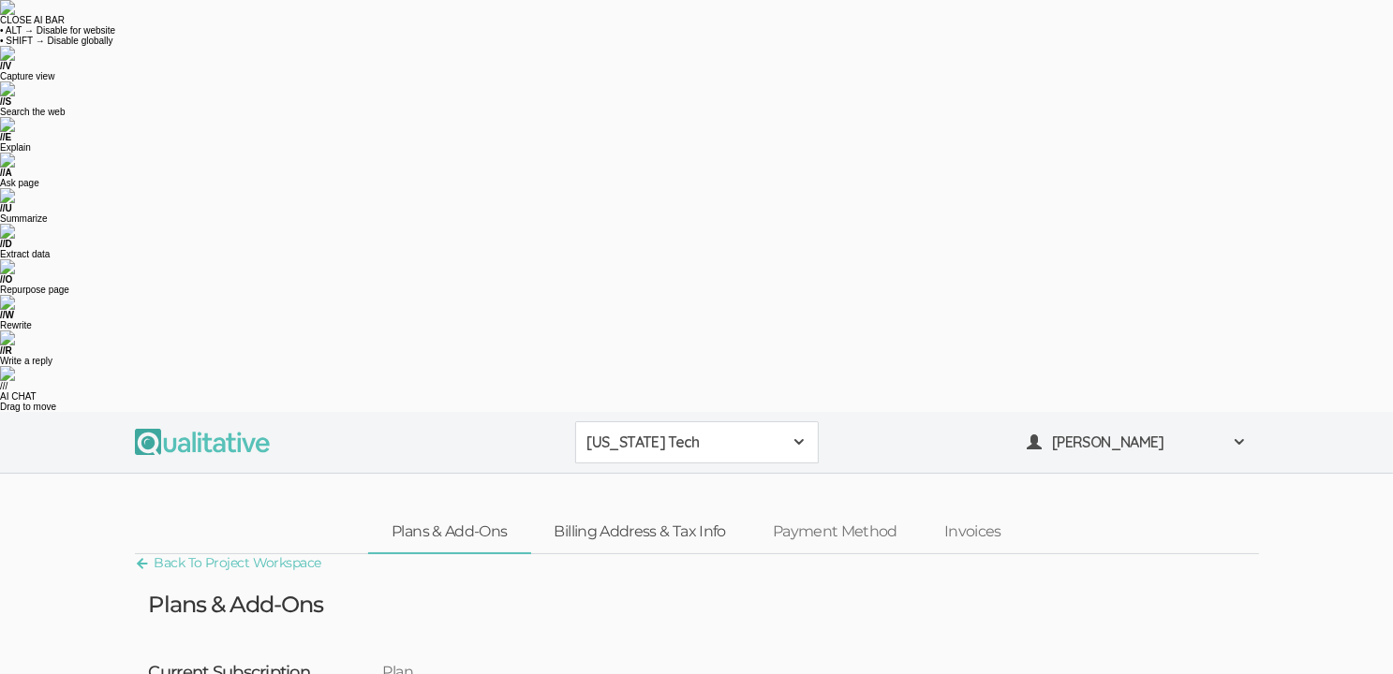
click at [641, 512] on link "Billing Address & Tax Info" at bounding box center [640, 532] width 218 height 40
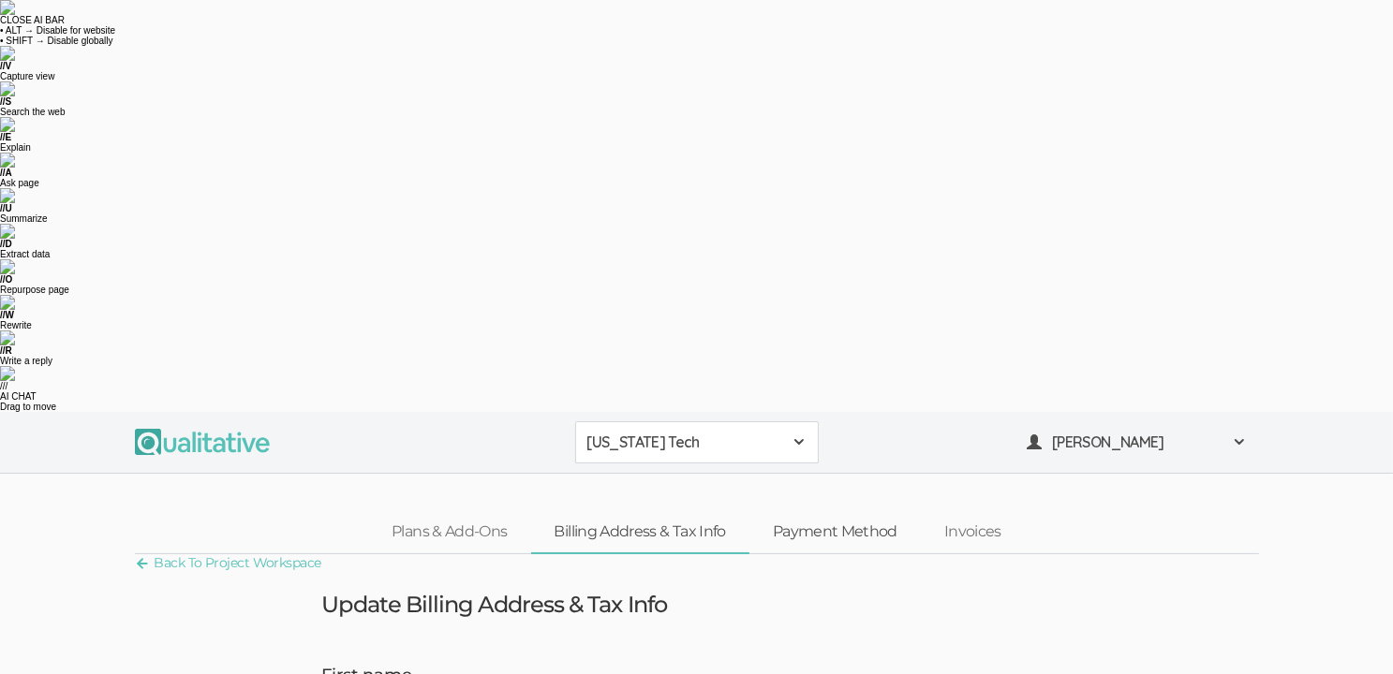
click at [837, 512] on link "Payment Method" at bounding box center [834, 532] width 171 height 40
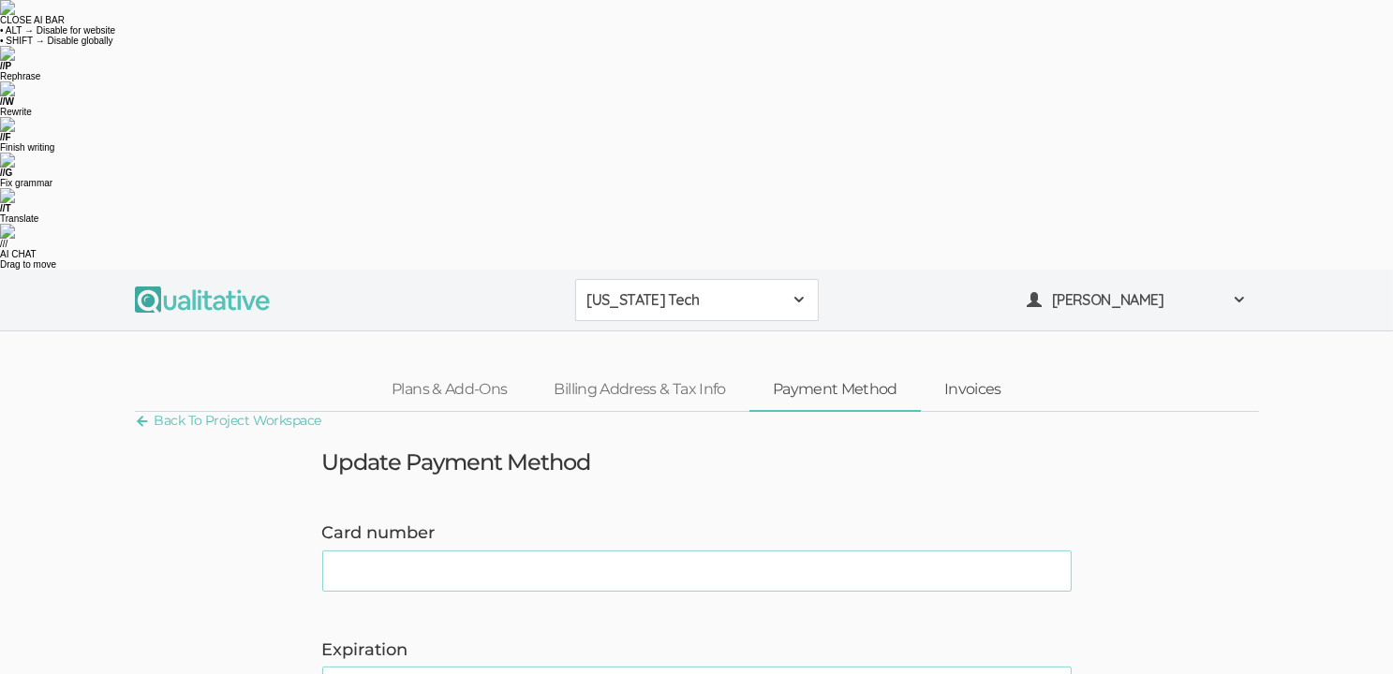
click at [983, 370] on link "Invoices" at bounding box center [973, 390] width 104 height 40
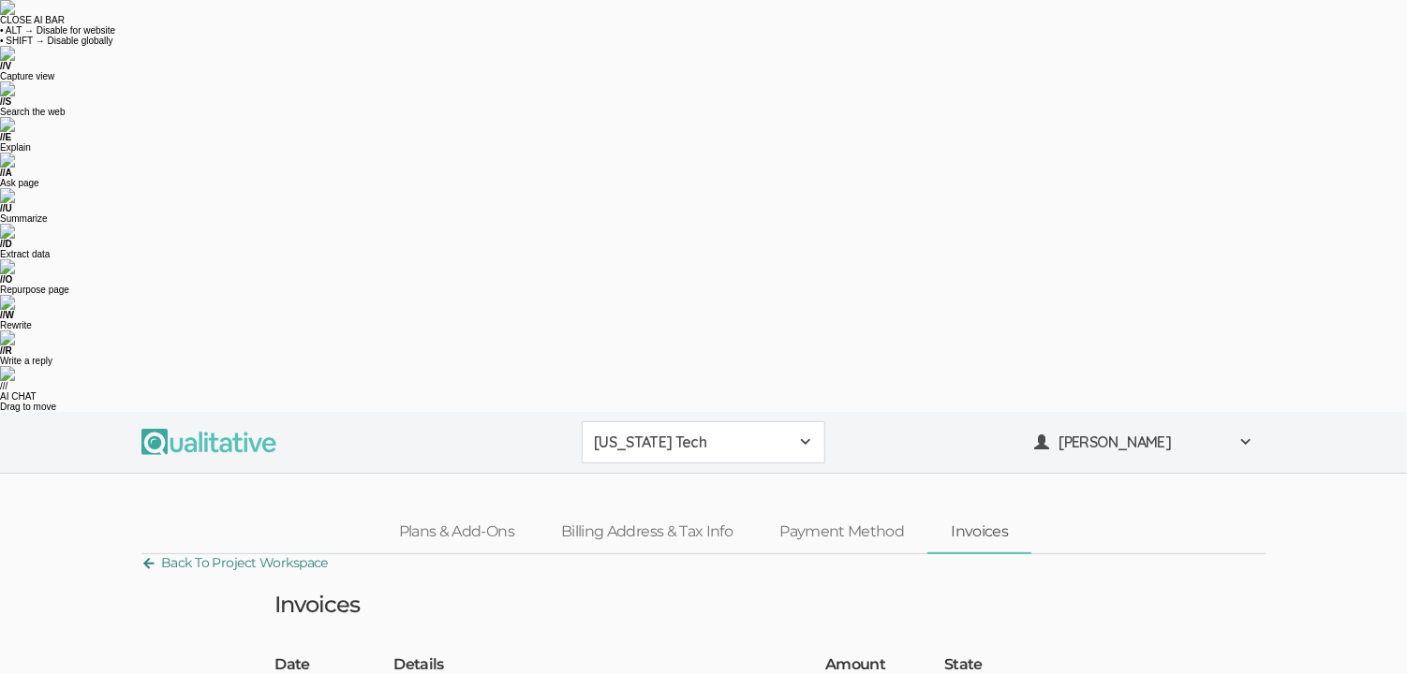
click at [214, 551] on link "Back To Project Workspace" at bounding box center [234, 563] width 186 height 25
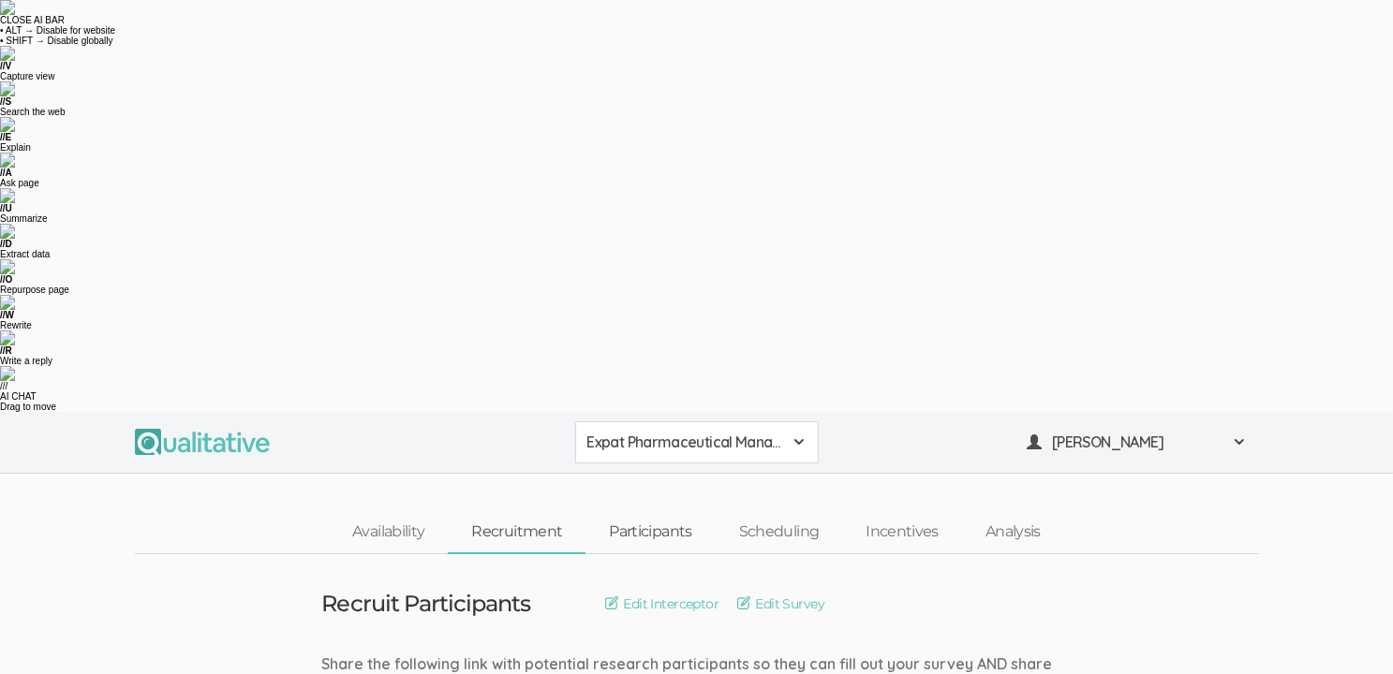
click at [651, 512] on link "Participants" at bounding box center [649, 532] width 129 height 40
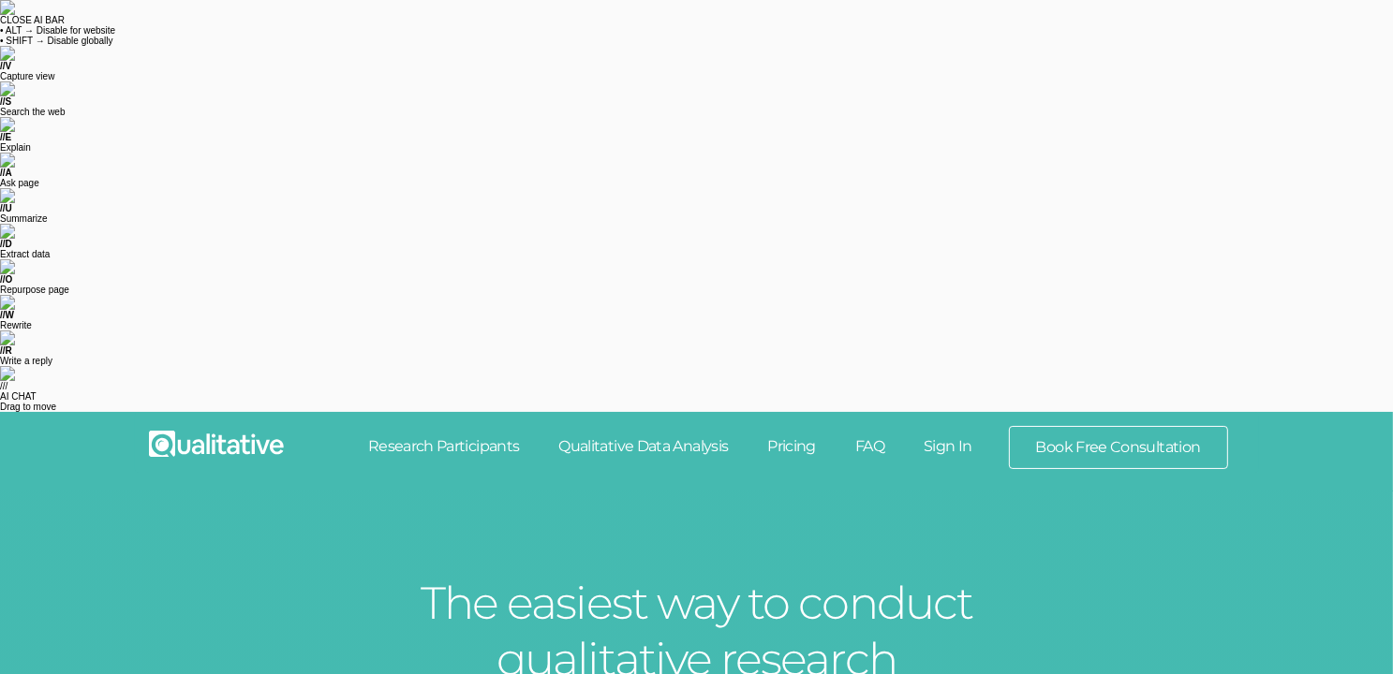
click at [953, 426] on link "Sign In" at bounding box center [948, 446] width 88 height 41
